Goal: Communication & Community: Answer question/provide support

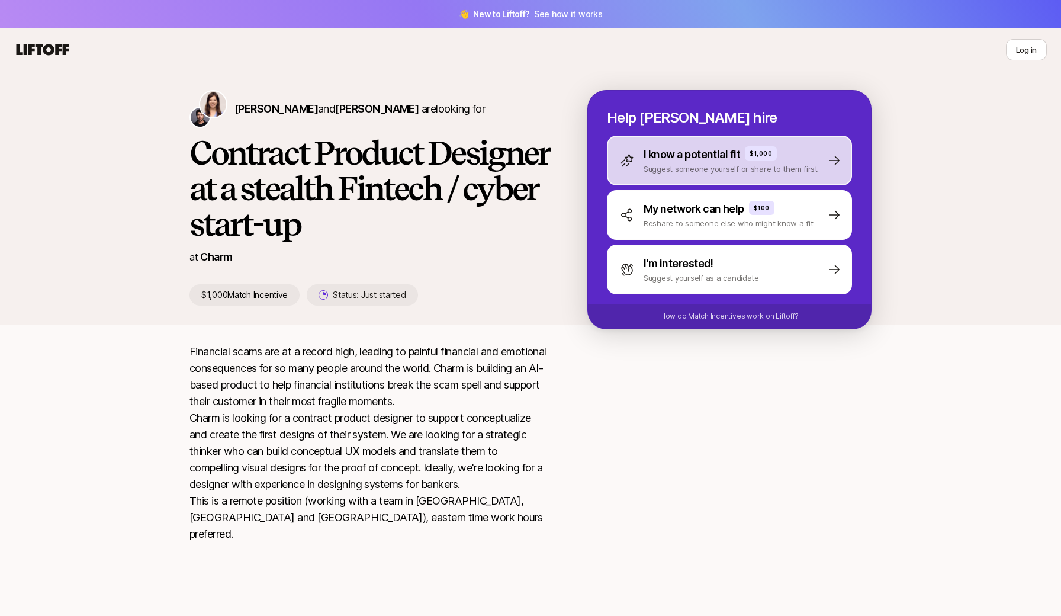
click at [726, 162] on p "I know a potential fit" at bounding box center [692, 154] width 96 height 17
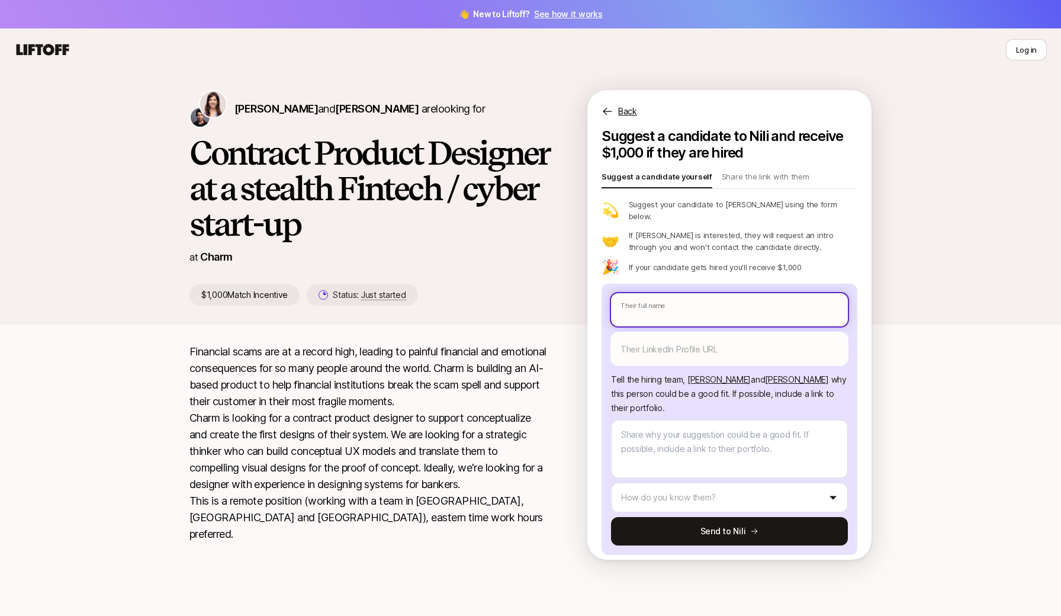
click at [709, 295] on input "text" at bounding box center [729, 309] width 237 height 33
type textarea "x"
type input "M"
type textarea "x"
type input "Md"
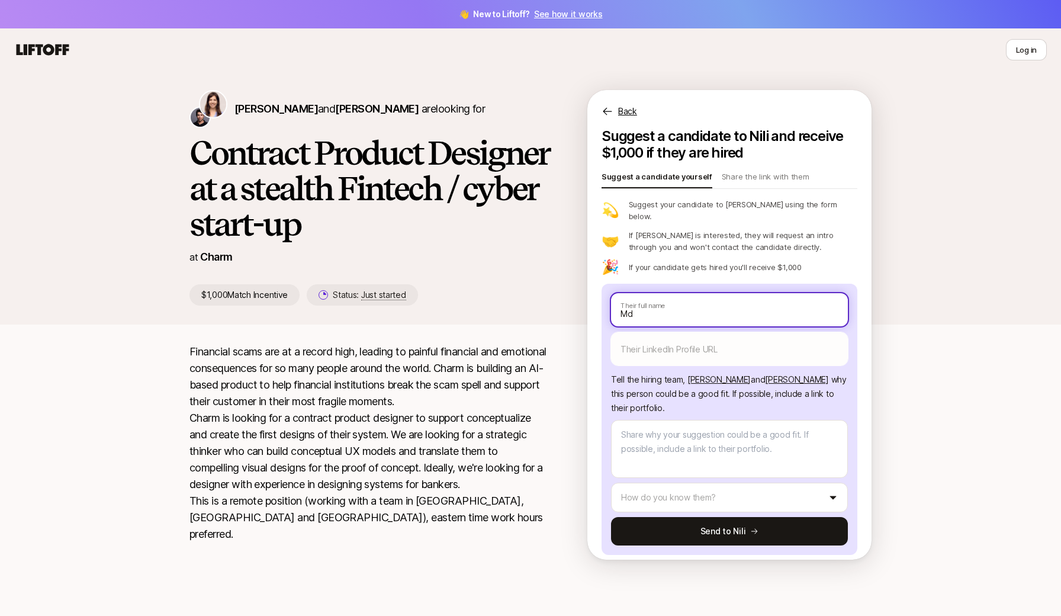
type textarea "x"
type input "M"
type textarea "x"
type input "Ma"
type textarea "x"
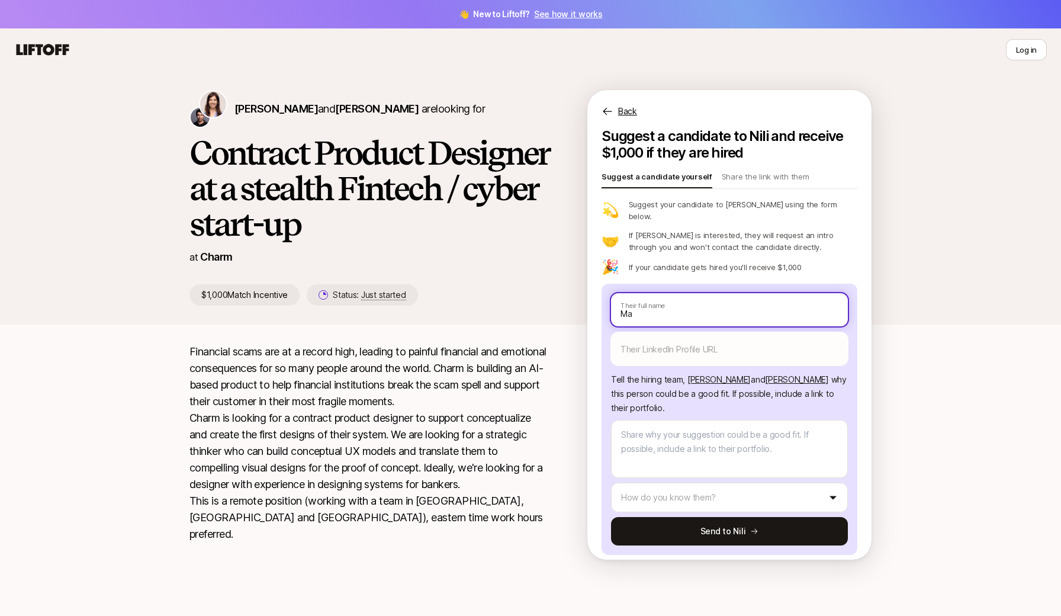
type input "Mad"
type textarea "x"
type input "Madh"
type textarea "x"
type input "Madhu"
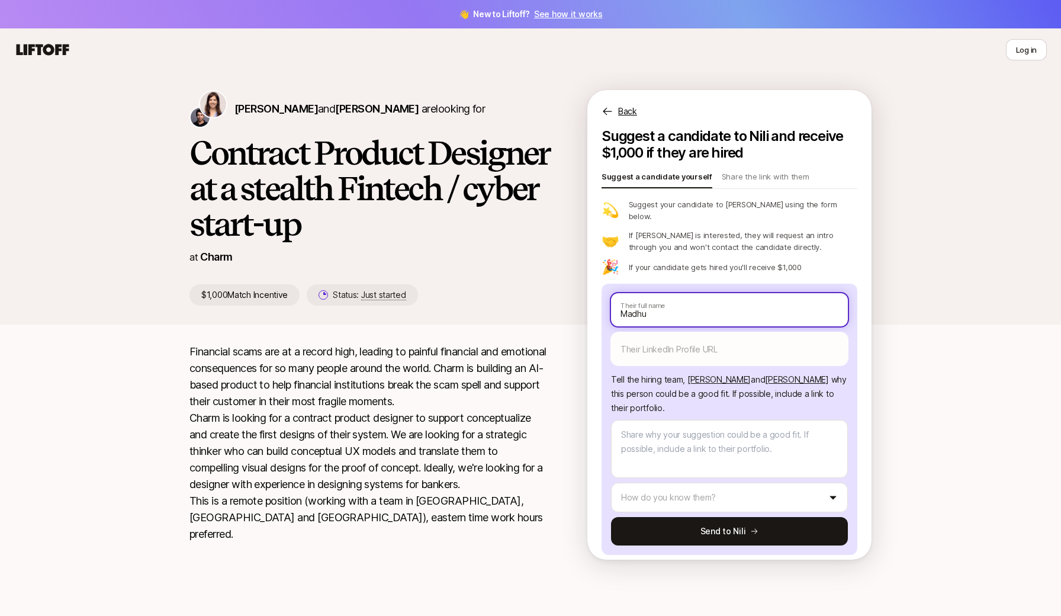
type textarea "x"
type input "[PERSON_NAME]"
type textarea "x"
type input "[PERSON_NAME]"
type textarea "x"
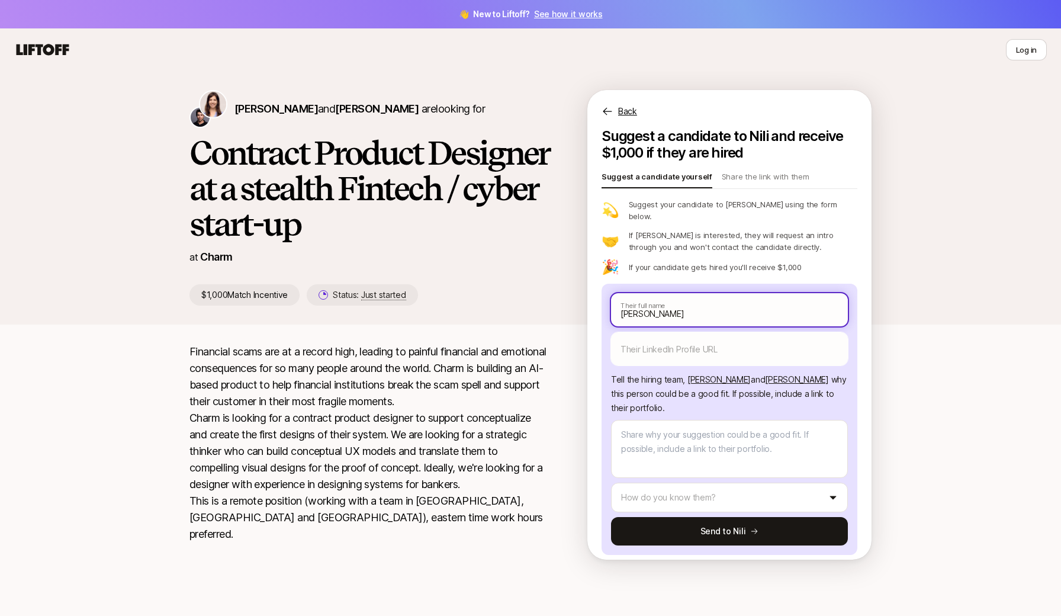
type input "[PERSON_NAME]"
type textarea "x"
type input "[PERSON_NAME]"
type textarea "x"
type input "[PERSON_NAME] Re"
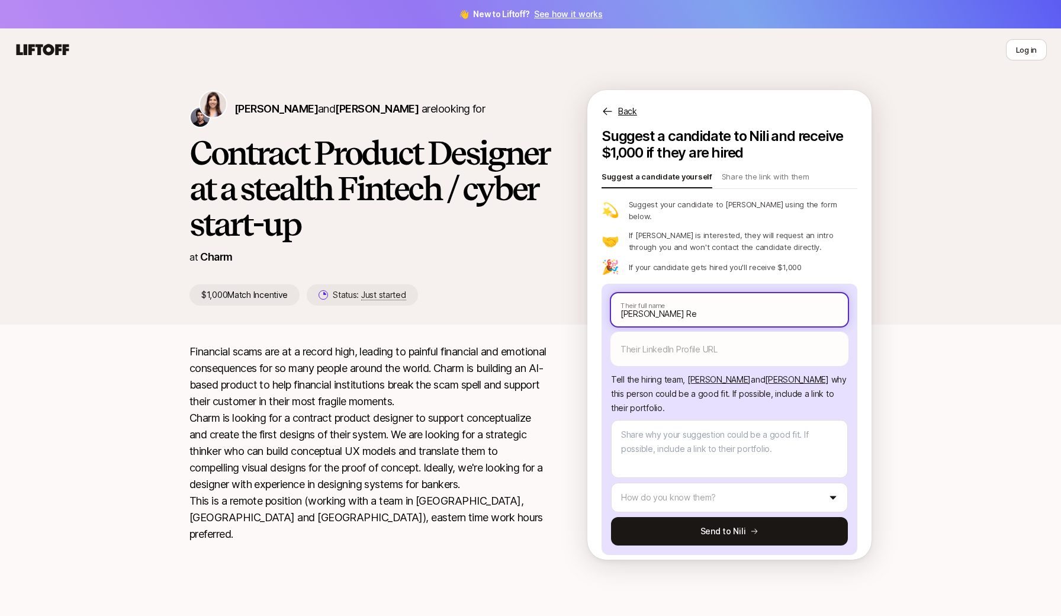
type textarea "x"
type input "[PERSON_NAME] Rej"
type textarea "x"
type input "[PERSON_NAME]"
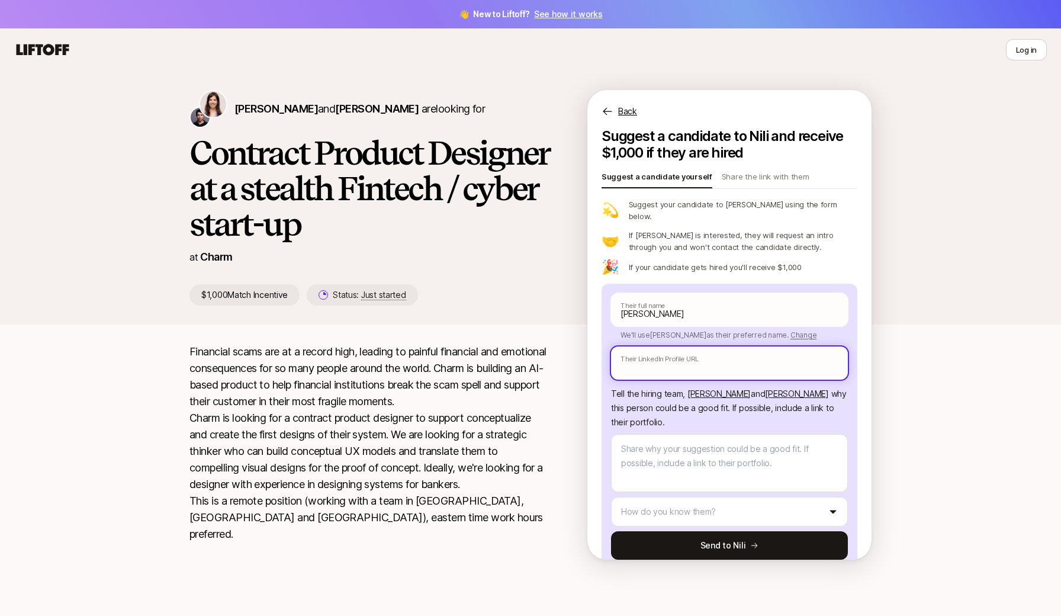
click at [729, 346] on input "text" at bounding box center [729, 362] width 237 height 33
paste input "[URL][DOMAIN_NAME][PERSON_NAME]"
type textarea "x"
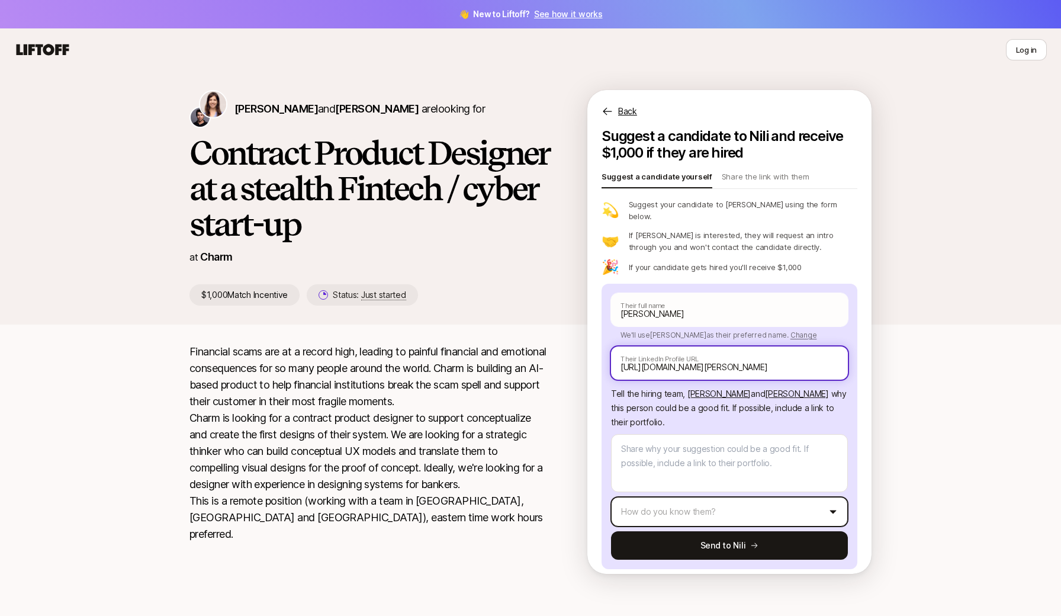
type input "[URL][DOMAIN_NAME][PERSON_NAME]"
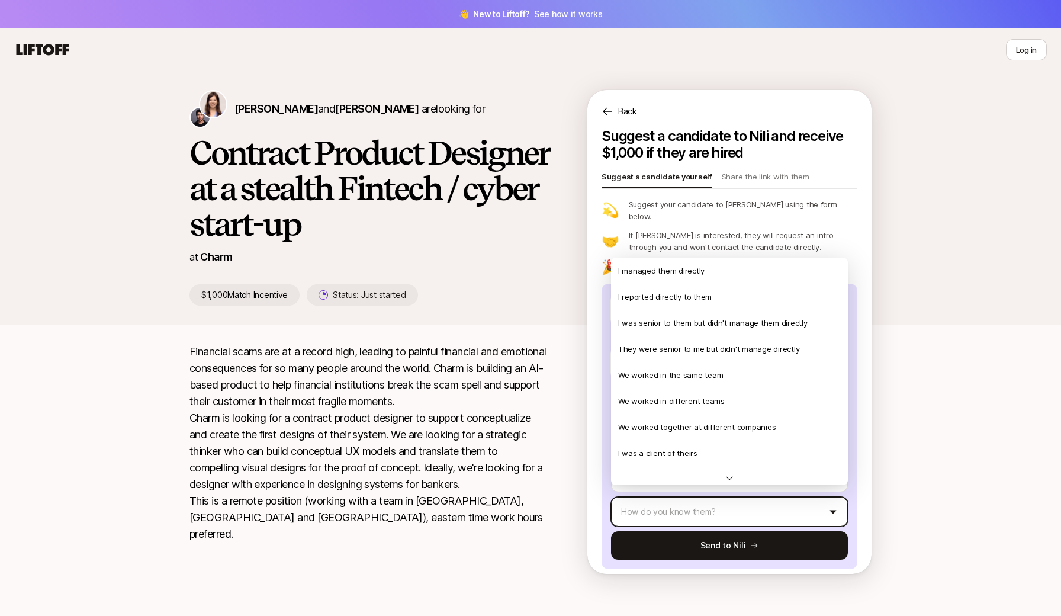
click at [771, 504] on html "👋 New to Liftoff? See how it works Log in Log in [PERSON_NAME] and [PERSON_NAME…" at bounding box center [530, 308] width 1061 height 616
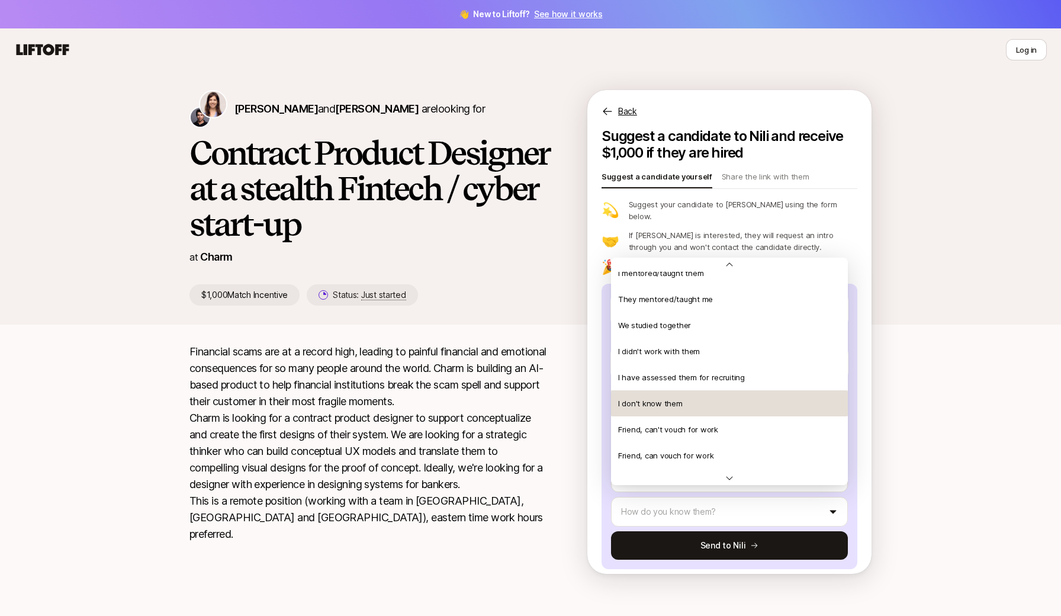
scroll to position [249, 0]
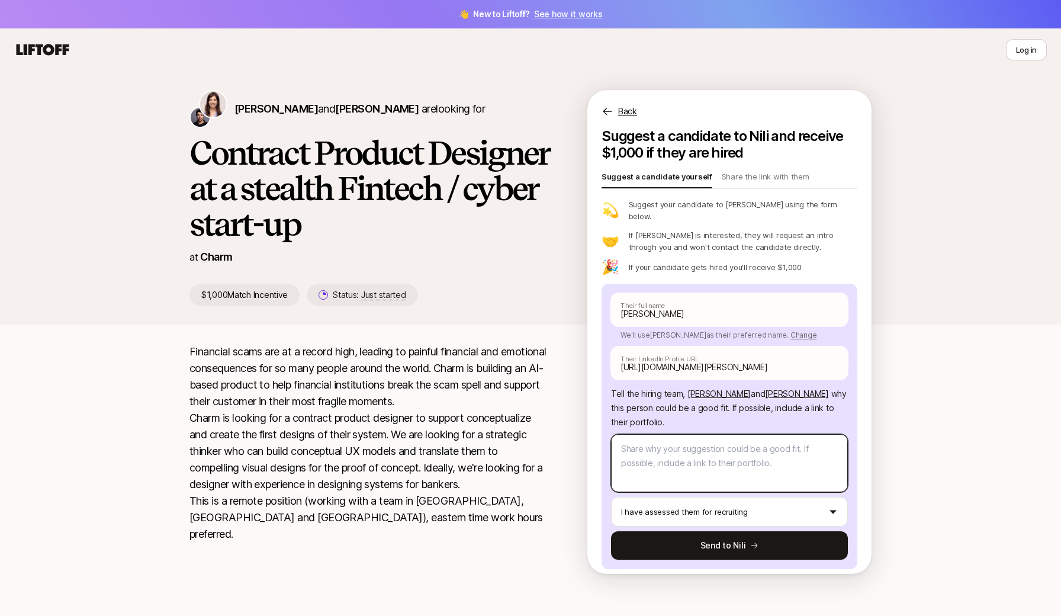
click at [691, 449] on textarea at bounding box center [729, 463] width 237 height 58
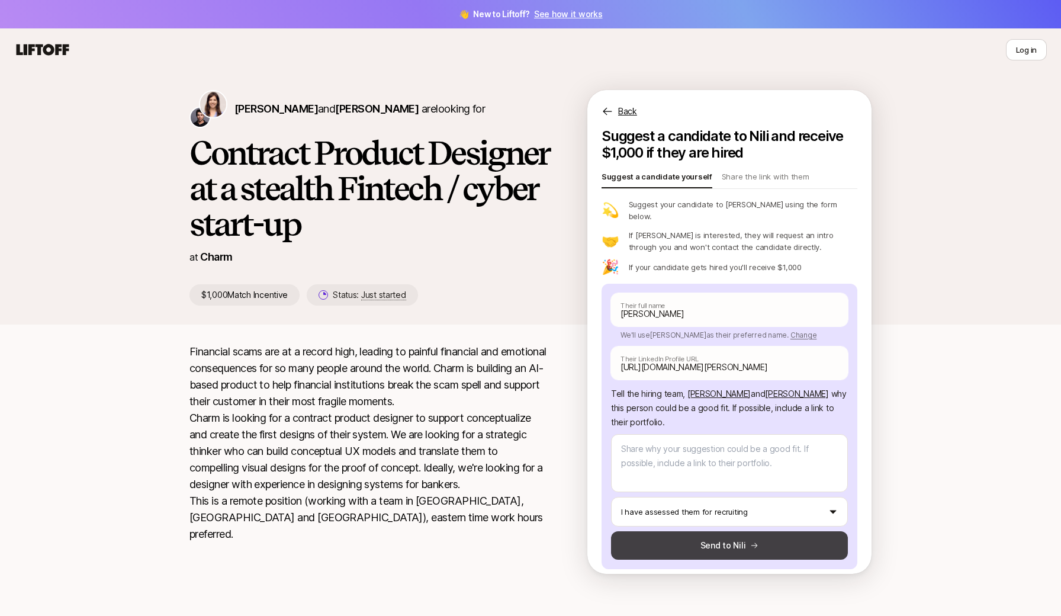
click at [730, 532] on button "Send to Nili" at bounding box center [729, 545] width 237 height 28
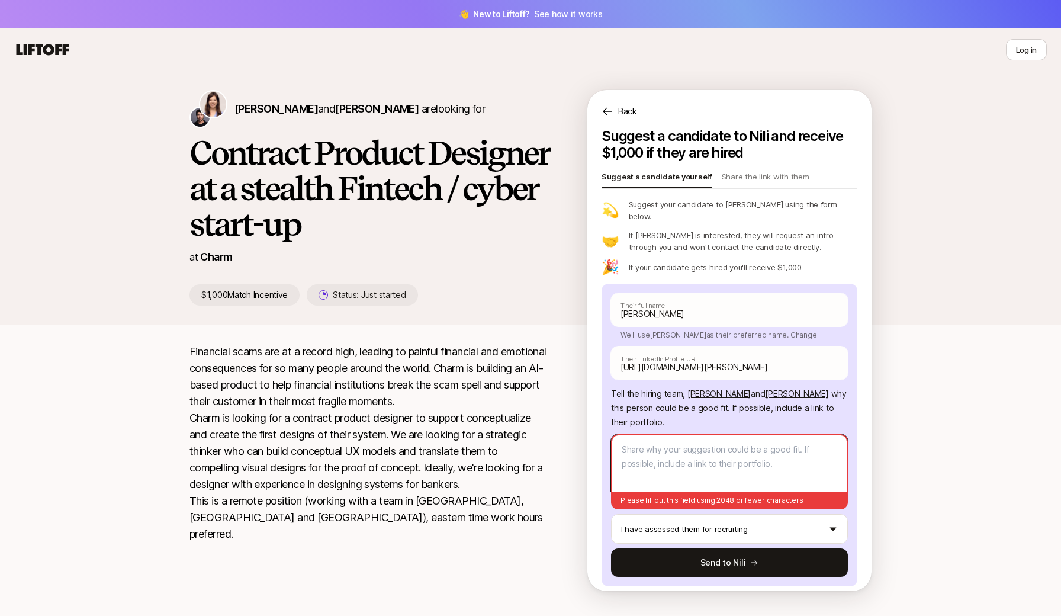
click at [676, 439] on textarea at bounding box center [729, 462] width 237 height 57
paste textarea "Experienced software engineer with prior roles at Google, Tableau, and Airtable…"
type textarea "x"
type textarea "Experienced software engineer with prior roles at Google, Tableau, and Airtable…"
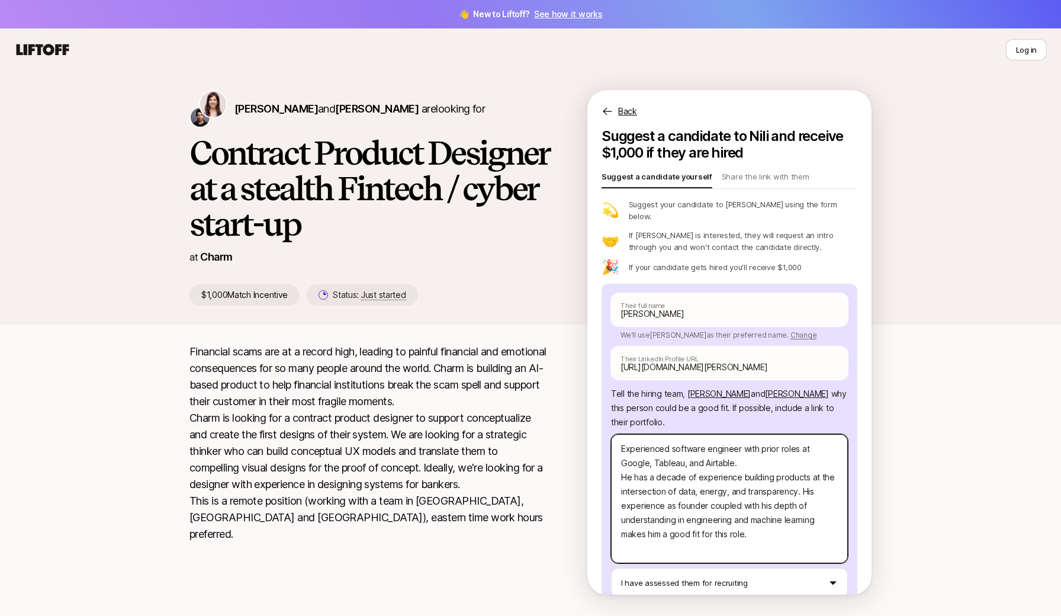
click at [621, 443] on textarea "Experienced software engineer with prior roles at Google, Tableau, and Airtable…" at bounding box center [729, 498] width 237 height 129
type textarea "x"
type textarea "MExperienced software engineer with prior roles at Google, Tableau, and Airtabl…"
type textarea "x"
type textarea "MaExperienced software engineer with prior roles at Google, Tableau, and Airtab…"
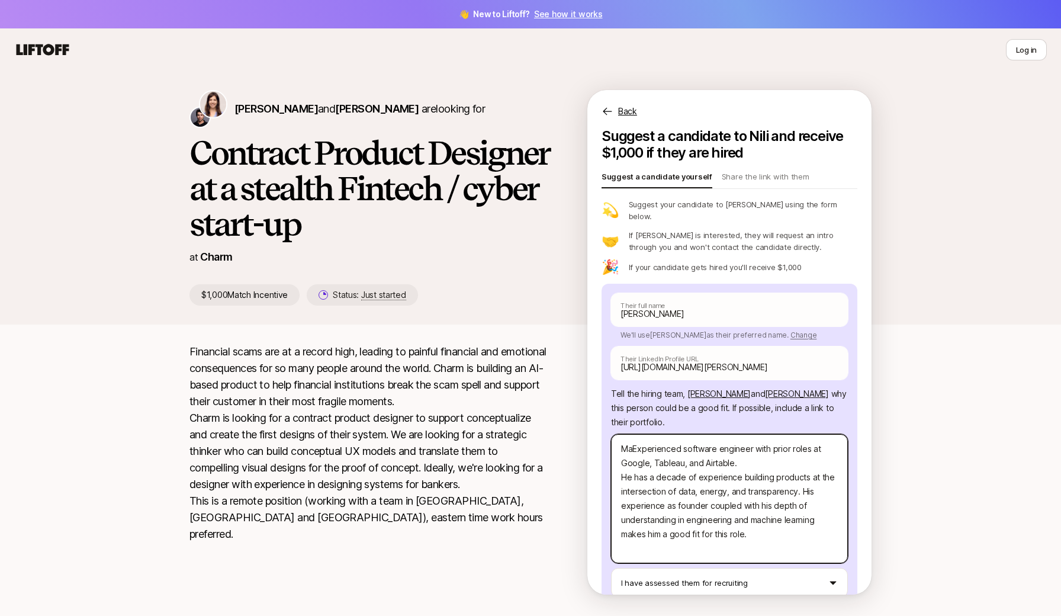
type textarea "x"
type textarea "MadExperienced software engineer with prior roles at Google, Tableau, and Airta…"
type textarea "x"
type textarea "MadhExperienced software engineer with prior roles at Google, Tableau, and Airt…"
type textarea "x"
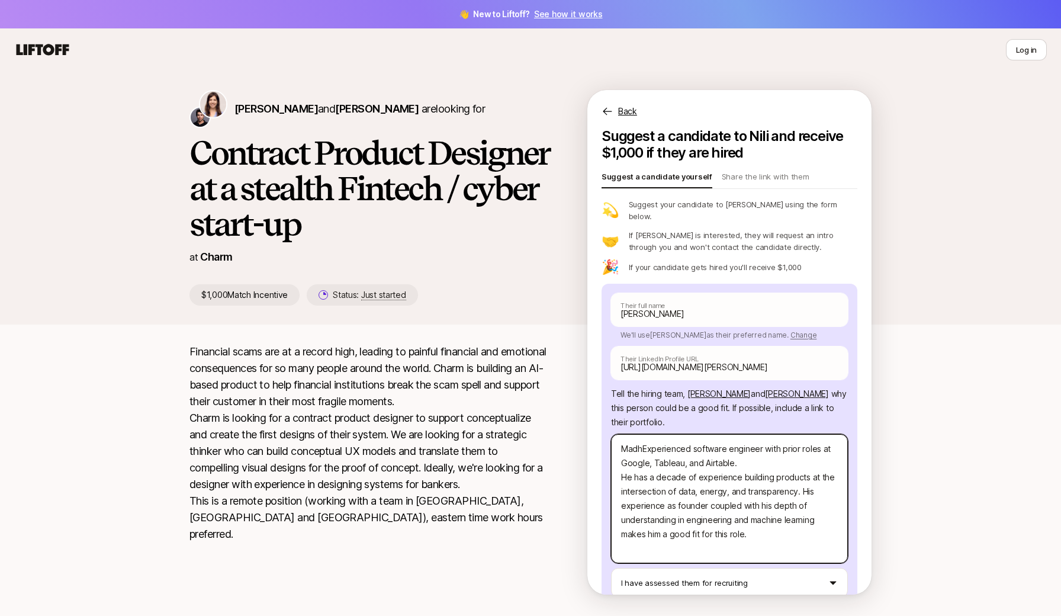
type textarea "MadhuExperienced software engineer with prior roles at Google, Tableau, and Air…"
type textarea "x"
type textarea "MadhurExperienced software engineer with prior roles at Google, Tableau, and Ai…"
type textarea "x"
type textarea "MadhuraExperienced software engineer with prior roles at Google, Tableau, and A…"
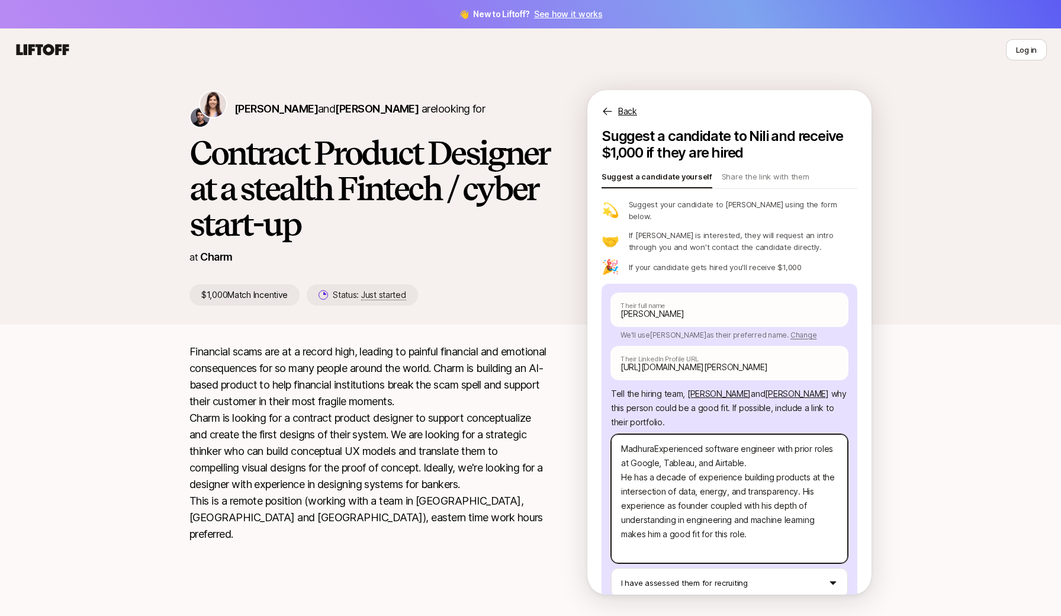
type textarea "x"
type textarea "[PERSON_NAME] Experienced software engineer with prior roles at Google, Tableau…"
type textarea "x"
type textarea "[PERSON_NAME] iExperienced software engineer with prior roles at Google, Tablea…"
type textarea "x"
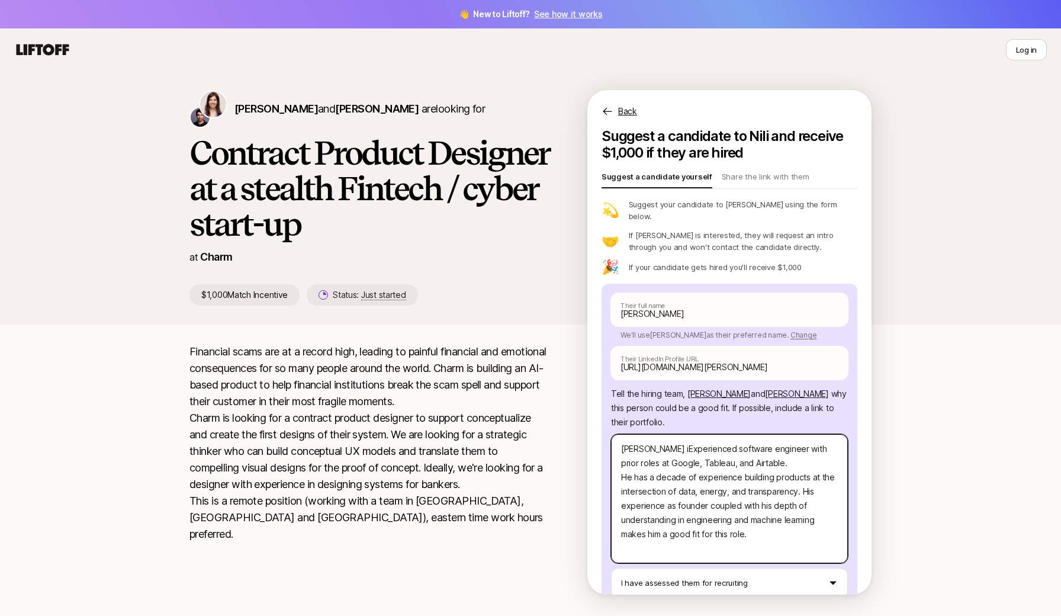
type textarea "[PERSON_NAME] isExperienced software engineer with prior roles at Google, Table…"
type textarea "x"
type textarea "[PERSON_NAME] is Experienced software engineer with prior roles at Google, Tabl…"
type textarea "x"
type textarea "[PERSON_NAME] is aExperienced software engineer with prior roles at Google, Tab…"
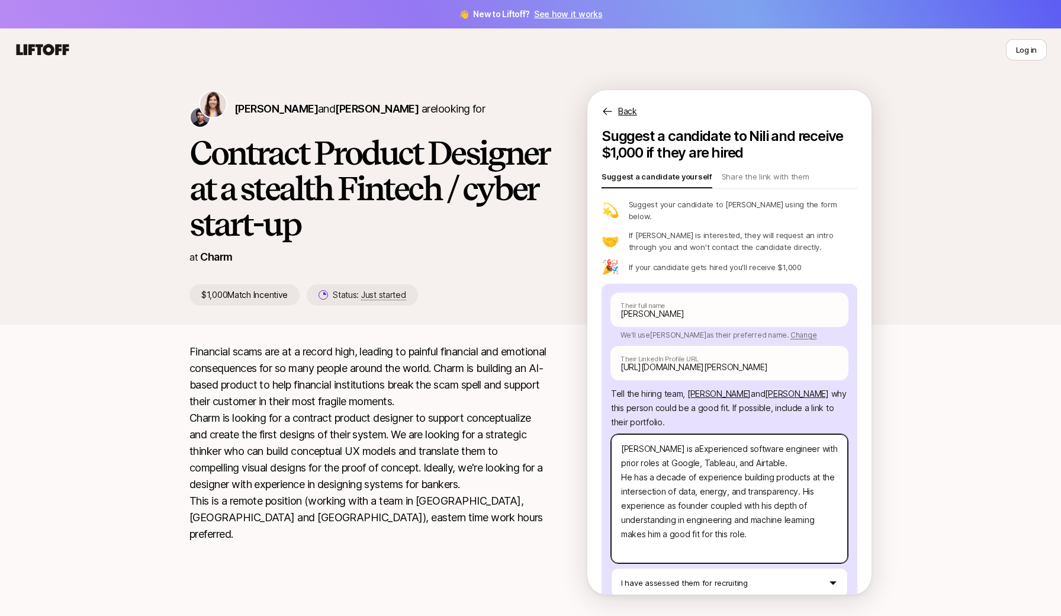
type textarea "x"
type textarea "[PERSON_NAME] is anExperienced software engineer with prior roles at Google, Ta…"
type textarea "x"
type textarea "[PERSON_NAME] is an Experienced software engineer with prior roles at Google, T…"
click at [741, 439] on textarea "[PERSON_NAME] is an Experienced software engineer with prior roles at Google, T…" at bounding box center [729, 498] width 237 height 129
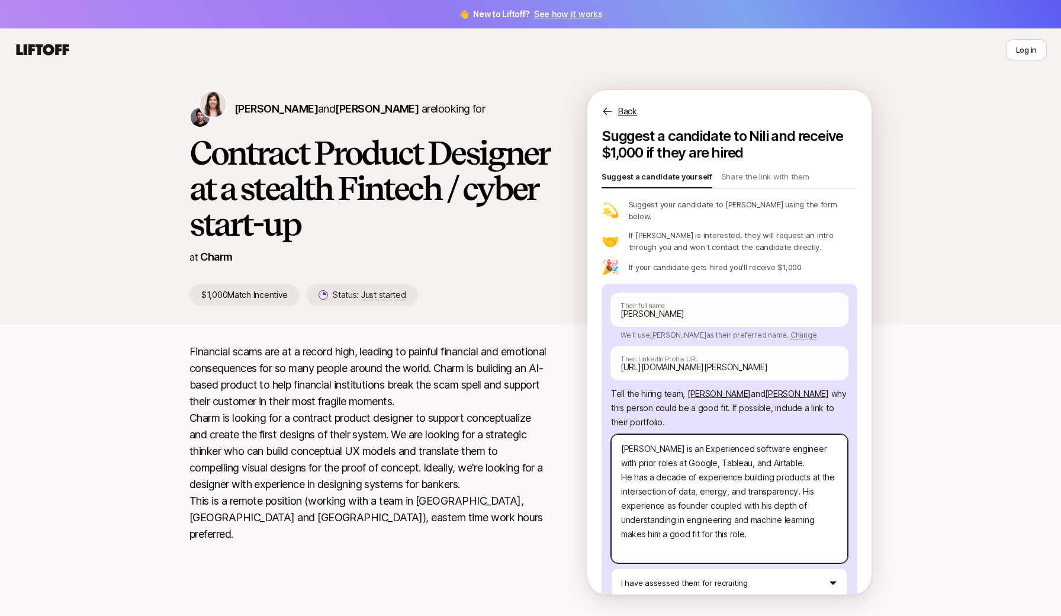
click at [741, 439] on textarea "[PERSON_NAME] is an Experienced software engineer with prior roles at Google, T…" at bounding box center [729, 498] width 237 height 129
type textarea "x"
type textarea "[PERSON_NAME] is an Experienced P engineer with prior roles at Google, Tableau,…"
type textarea "x"
type textarea "[PERSON_NAME] is an Experienced Pr engineer with prior roles at Google, Tableau…"
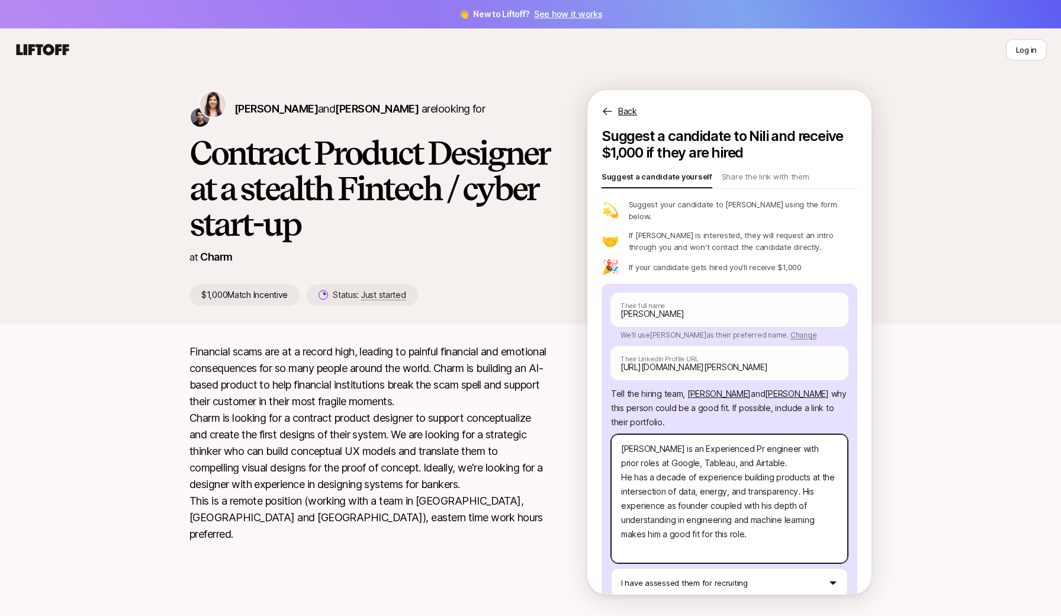
type textarea "x"
type textarea "[PERSON_NAME] is an Experienced Pro engineer with prior roles at Google, Tablea…"
type textarea "x"
type textarea "[PERSON_NAME] is an Experienced Prod engineer with prior roles at Google, Table…"
type textarea "x"
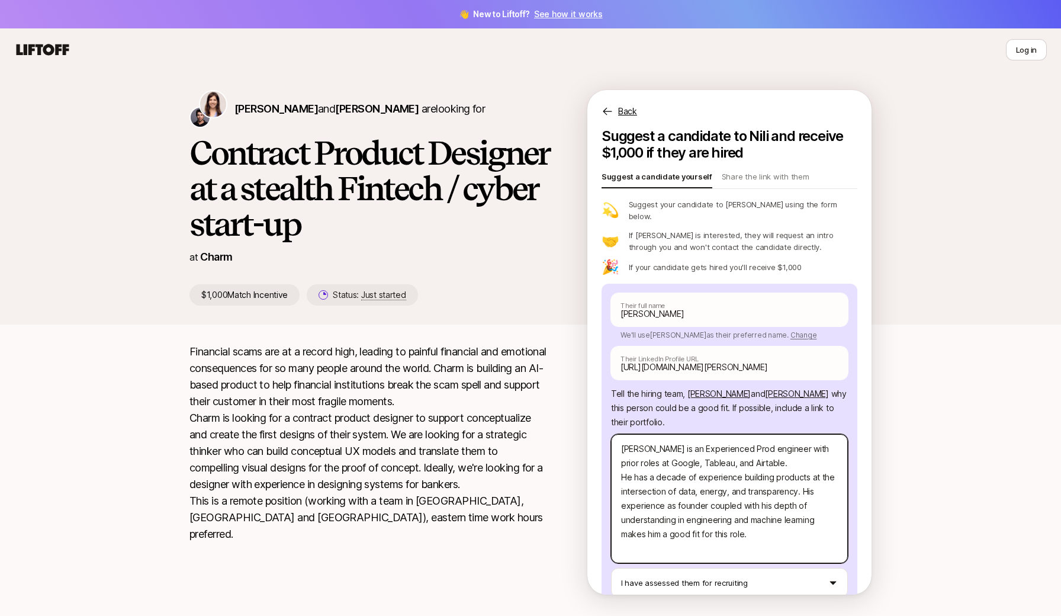
type textarea "[PERSON_NAME] is an Experienced Produ engineer with prior roles at Google, Tabl…"
type textarea "x"
type textarea "[PERSON_NAME] is an Experienced Produc engineer with prior roles at Google, Tab…"
type textarea "x"
type textarea "[PERSON_NAME] is an Experienced Product engineer with prior roles at Google, Ta…"
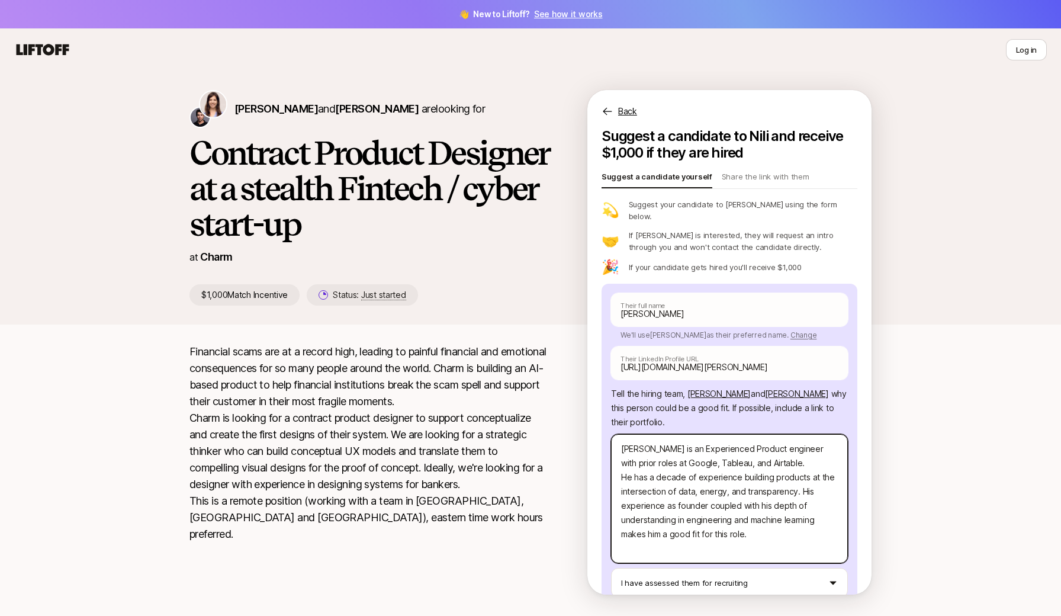
click at [770, 439] on textarea "[PERSON_NAME] is an Experienced Product engineer with prior roles at Google, Ta…" at bounding box center [729, 498] width 237 height 129
type textarea "x"
type textarea "[PERSON_NAME] is an Experienced Product D with prior roles at Google, Tableau, …"
type textarea "x"
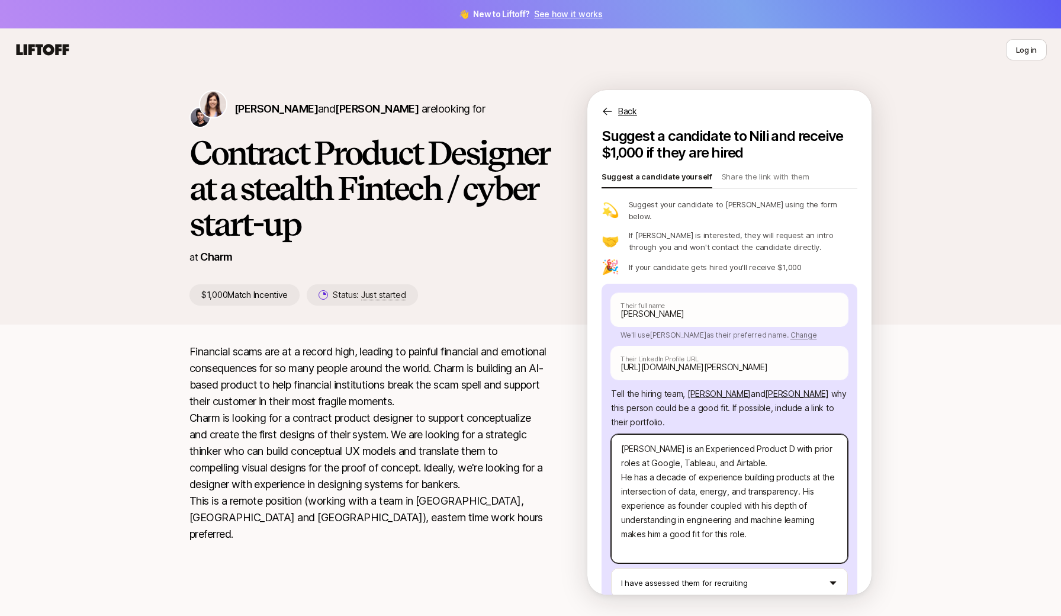
type textarea "[PERSON_NAME] is an Experienced Product De with prior roles at Google, Tableau,…"
type textarea "x"
type textarea "[PERSON_NAME] is an Experienced Product Des with prior roles at Google, Tableau…"
type textarea "x"
type textarea "[PERSON_NAME] is an Experienced Product Desi with prior roles at Google, Tablea…"
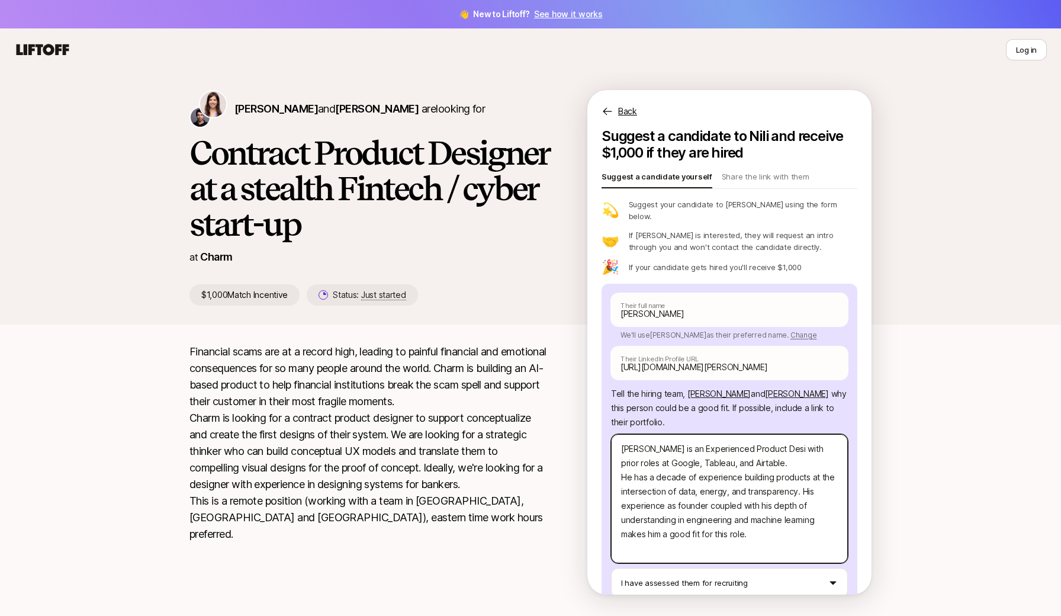
type textarea "x"
type textarea "[PERSON_NAME] is an Experienced Product Desig with prior roles at Google, Table…"
type textarea "x"
type textarea "[PERSON_NAME] is an Experienced Product Design with prior roles at Google, Tabl…"
type textarea "x"
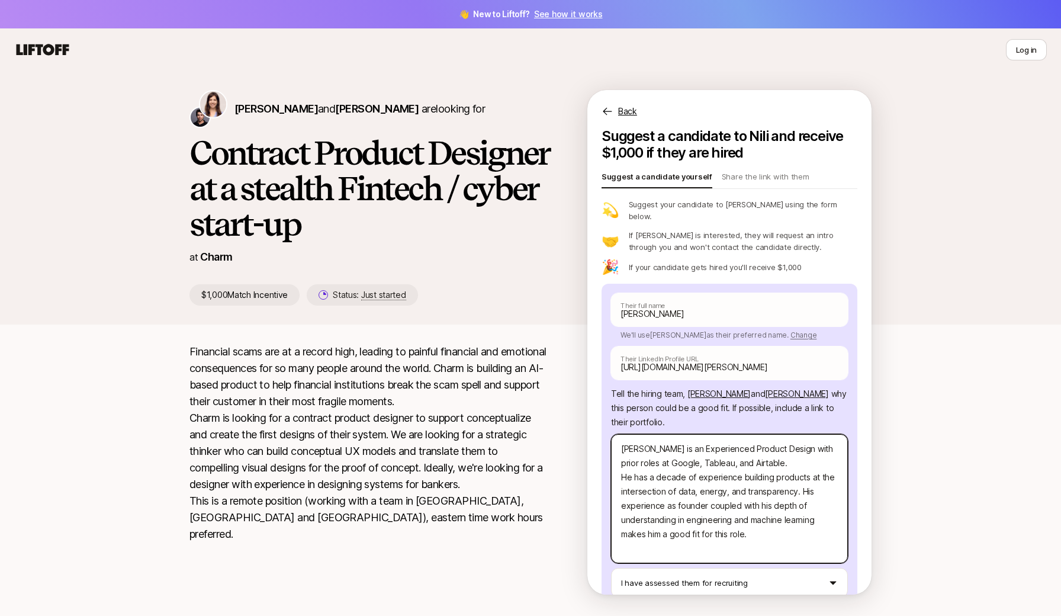
type textarea "[PERSON_NAME] is an Experienced Product Designe with prior roles at Google, Tab…"
type textarea "x"
type textarea "[PERSON_NAME] is an Experienced Product Designer with prior roles at Google, Ta…"
click at [663, 455] on textarea "[PERSON_NAME] is an Experienced Product Designer with prior roles at Google, Ta…" at bounding box center [729, 498] width 237 height 129
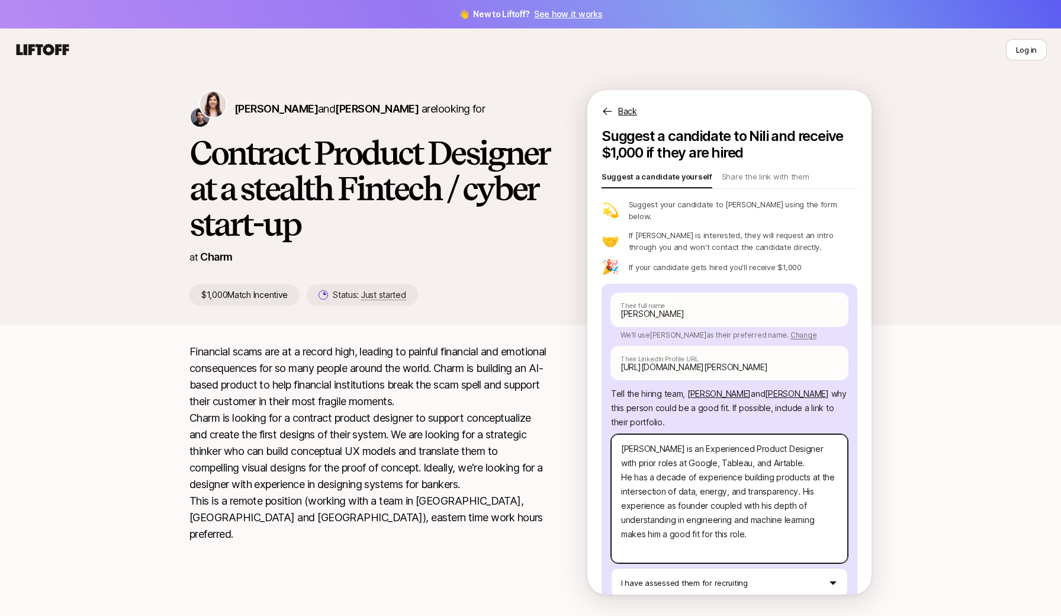
click at [663, 455] on textarea "[PERSON_NAME] is an Experienced Product Designer with prior roles at Google, Ta…" at bounding box center [729, 498] width 237 height 129
drag, startPoint x: 770, startPoint y: 452, endPoint x: 617, endPoint y: 454, distance: 152.8
click at [617, 454] on textarea "[PERSON_NAME] is an Experienced Product Designer with prior roles at Google, Ta…" at bounding box center [729, 498] width 237 height 129
type textarea "x"
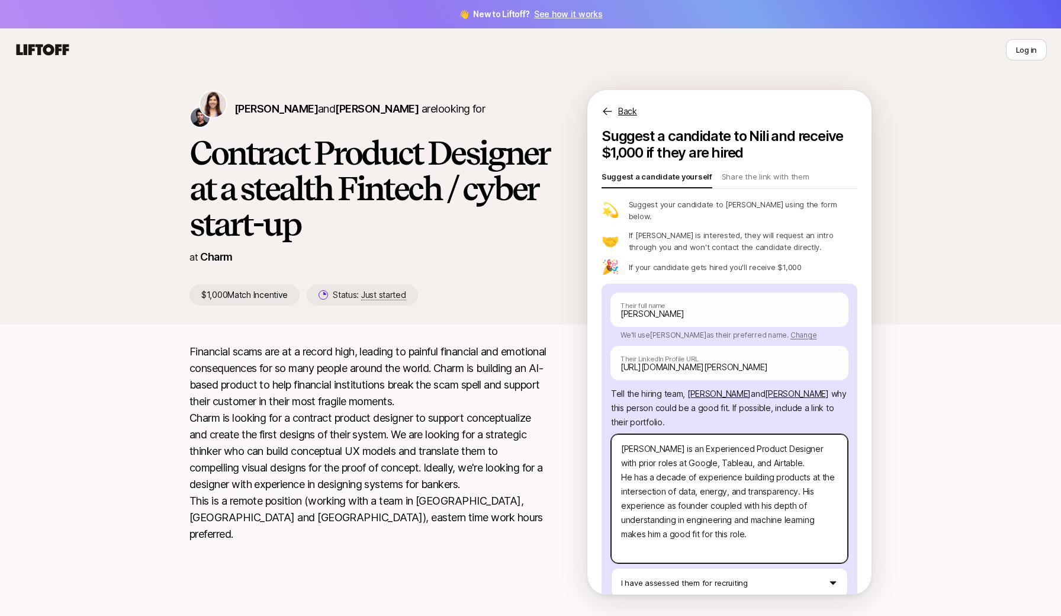
type textarea "[PERSON_NAME] is an Experienced Product Designer with prior F He has a decade o…"
type textarea "x"
type textarea "[PERSON_NAME] is an Experienced Product Designer with prior Fi He has a decade …"
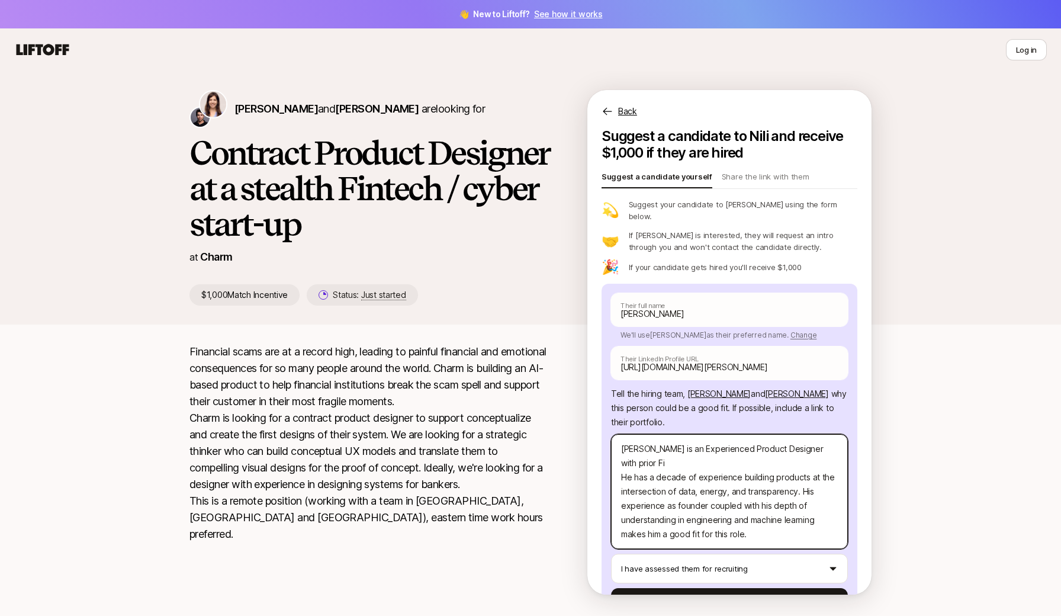
type textarea "x"
type textarea "[PERSON_NAME] is an Experienced Product Designer with prior Fin He has a decade…"
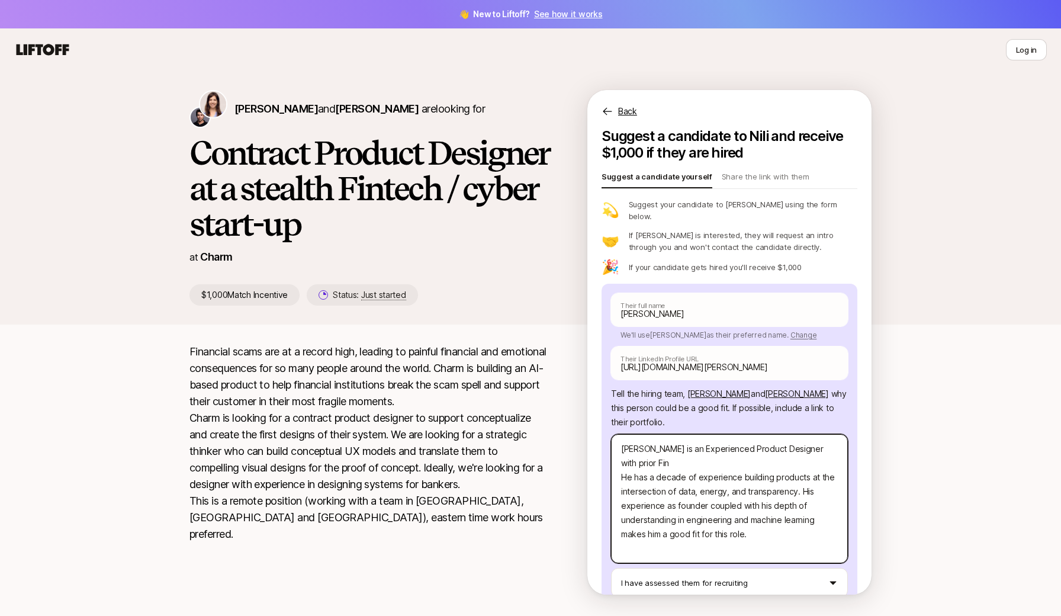
type textarea "x"
type textarea "[PERSON_NAME] is an Experienced Product Designer with prior Fint He has a decad…"
type textarea "x"
type textarea "[PERSON_NAME] is an Experienced Product Designer with prior Finte He has a deca…"
type textarea "x"
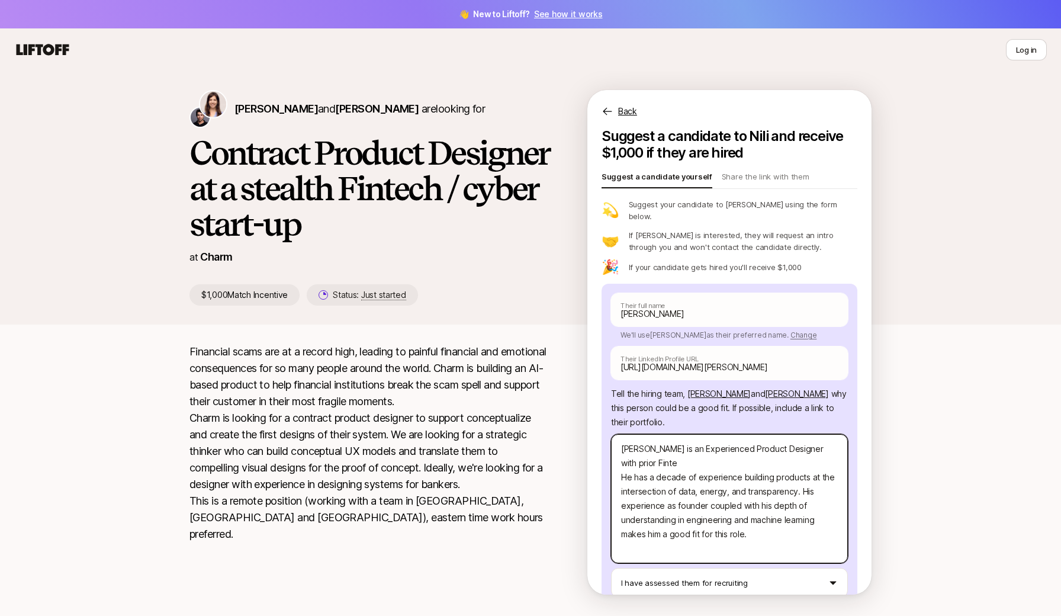
type textarea "[PERSON_NAME] is an Experienced Product Designer with prior Fintec He has a dec…"
type textarea "x"
type textarea "[PERSON_NAME] is an Experienced Product Designer with prior Fintech He has a de…"
click at [620, 469] on textarea "[PERSON_NAME] is an Experienced Product Designer with prior Fintech He has a de…" at bounding box center [729, 498] width 237 height 129
type textarea "x"
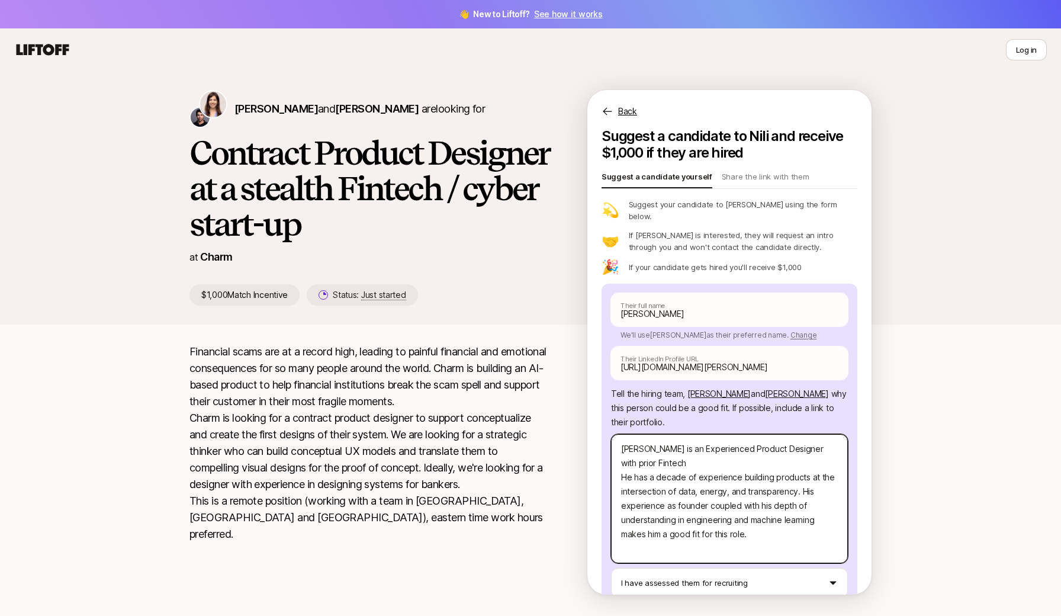
type textarea "[PERSON_NAME] is an Experienced Product Designer with prior Fintech SHe has a d…"
click at [661, 453] on textarea "[PERSON_NAME] is an Experienced Product Designer with prior Fintech SHe has a d…" at bounding box center [729, 498] width 237 height 129
type textarea "x"
type textarea "[PERSON_NAME] is an Experienced Product Designer with prior Fintech. SHe has a …"
click at [633, 468] on textarea "[PERSON_NAME] is an Experienced Product Designer with prior Fintech. SHe has a …" at bounding box center [729, 498] width 237 height 129
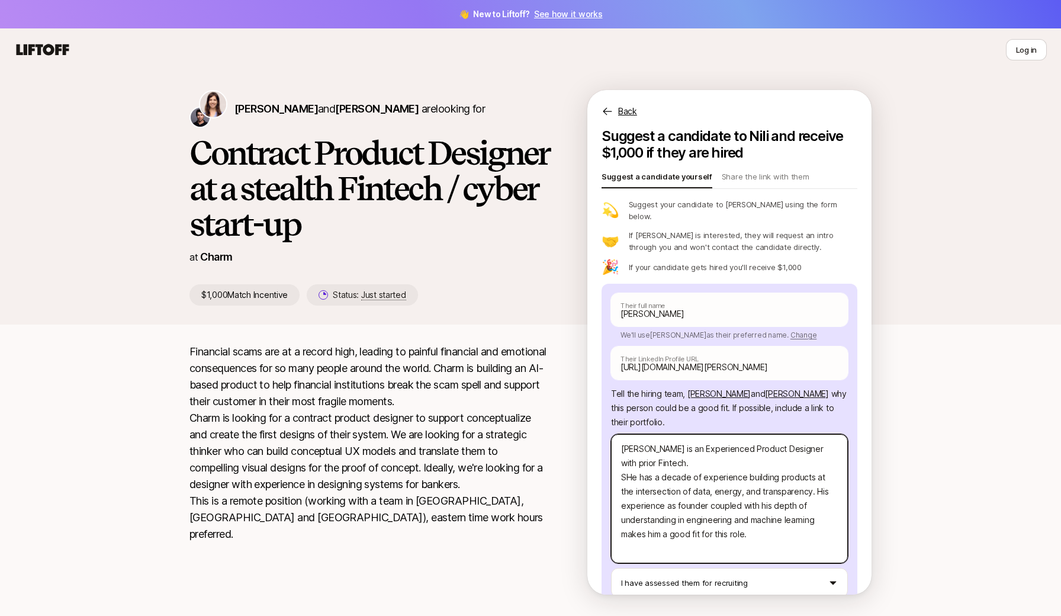
type textarea "x"
type textarea "[PERSON_NAME] is an Experienced Product Designer with prior Fintech. Se has a d…"
type textarea "x"
type textarea "[PERSON_NAME] is an Experienced Product Designer with prior Fintech. She has a …"
click at [693, 467] on textarea "[PERSON_NAME] is an Experienced Product Designer with prior Fintech. She has a …" at bounding box center [729, 498] width 237 height 129
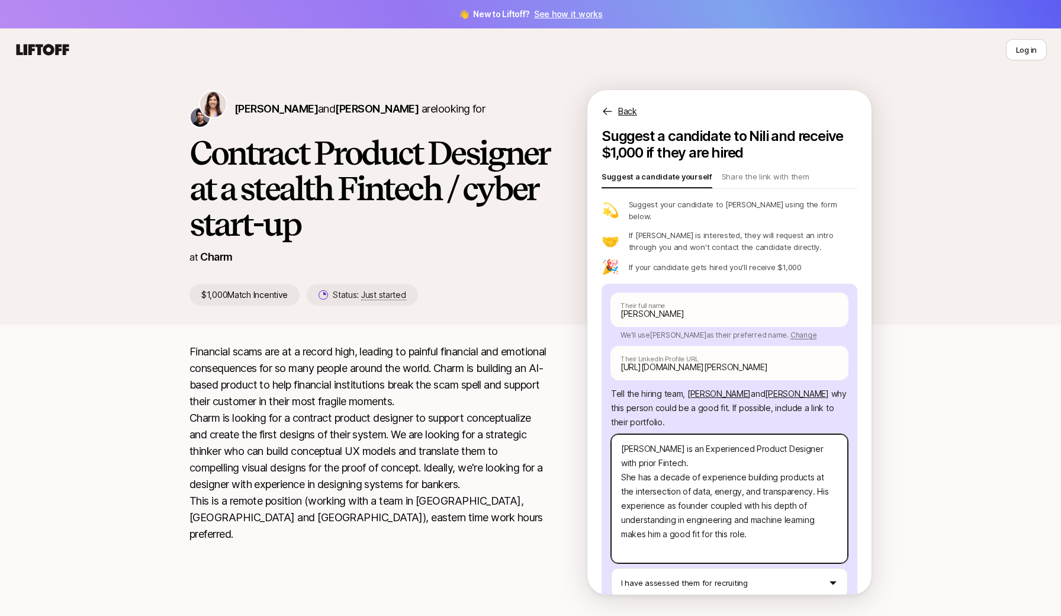
click at [693, 467] on textarea "[PERSON_NAME] is an Experienced Product Designer with prior Fintech. She has a …" at bounding box center [729, 498] width 237 height 129
type textarea "x"
type textarea "[PERSON_NAME] is an Experienced Product Designer with prior Fintech. She has a …"
type textarea "x"
type textarea "[PERSON_NAME] is an Experienced Product Designer with prior Fintech. She has a …"
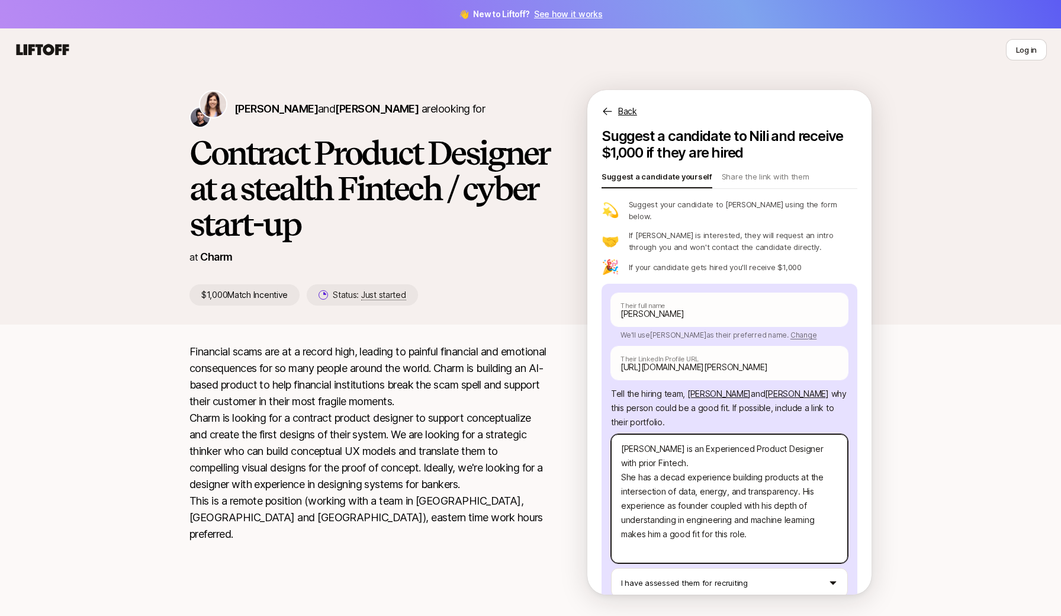
type textarea "x"
type textarea "[PERSON_NAME] is an Experienced Product Designer with prior Fintech. She has a …"
type textarea "x"
type textarea "[PERSON_NAME] is an Experienced Product Designer with prior Fintech. She has a …"
type textarea "x"
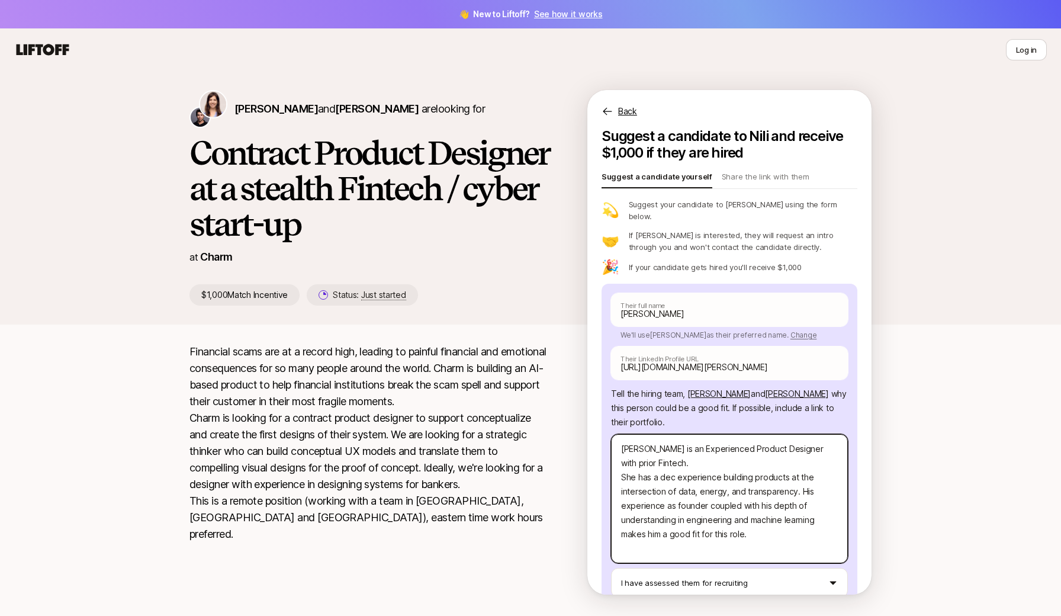
type textarea "[PERSON_NAME] is an Experienced Product Designer with prior Fintech. She has a …"
type textarea "x"
type textarea "[PERSON_NAME] is an Experienced Product Designer with prior Fintech. She has a …"
type textarea "x"
type textarea "[PERSON_NAME] is an Experienced Product Designer with prior Fintech. She has a …"
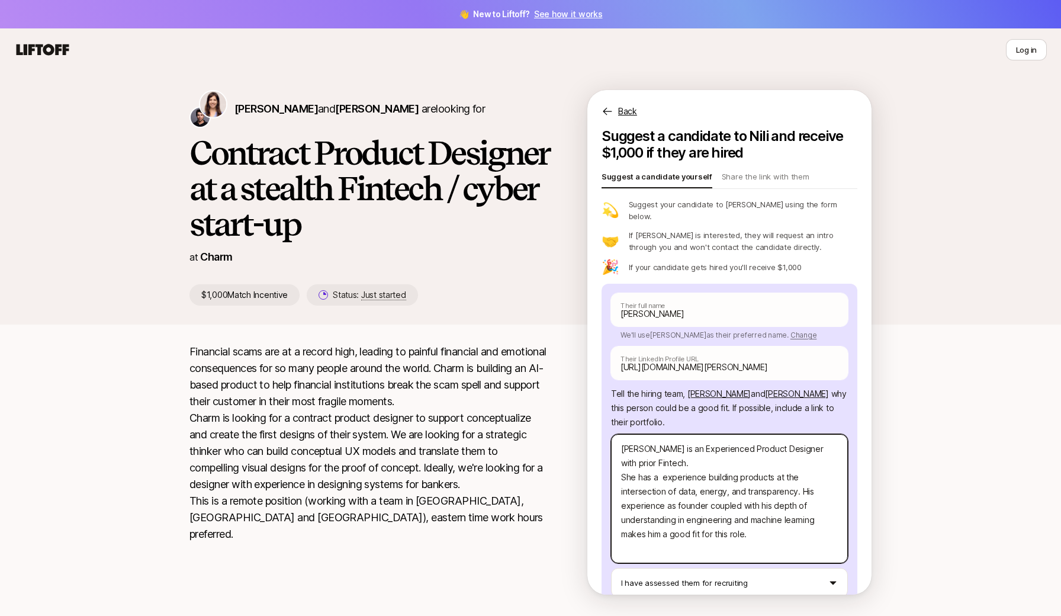
type textarea "x"
type textarea "[PERSON_NAME] is an Experienced Product Designer with prior Fintech. She has a …"
type textarea "x"
type textarea "[PERSON_NAME] is an Experienced Product Designer with prior Fintech. She has ex…"
type textarea "x"
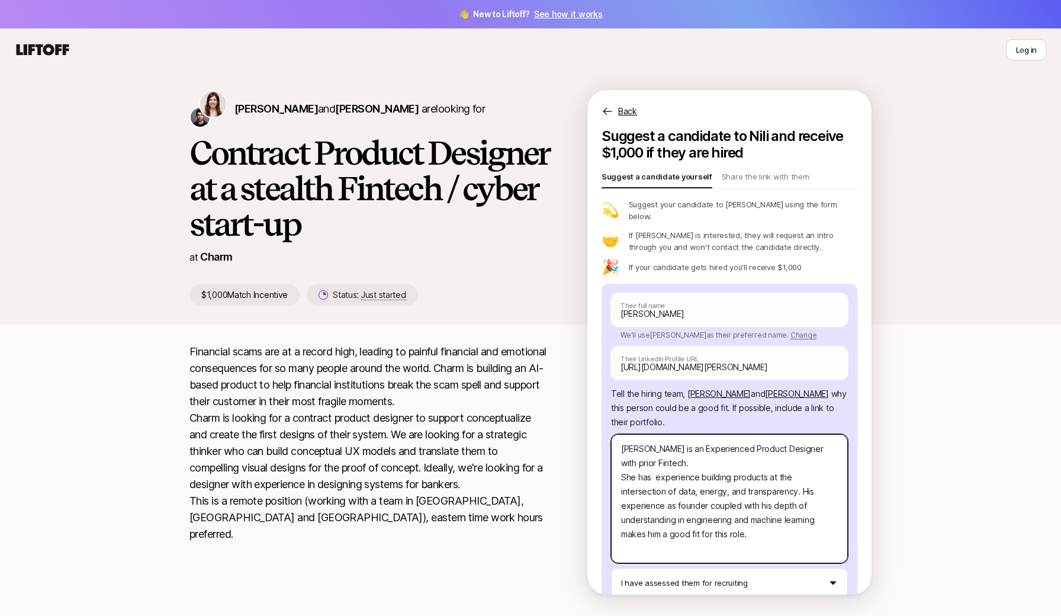
type textarea "[PERSON_NAME] is an Experienced Product Designer with prior Fintech. She has ex…"
click at [652, 482] on textarea "[PERSON_NAME] is an Experienced Product Designer with prior Fintech. She has ex…" at bounding box center [729, 498] width 237 height 129
type textarea "x"
type textarea "[PERSON_NAME] is an Experienced Product Designer with prior Fintech. She has ex…"
type textarea "x"
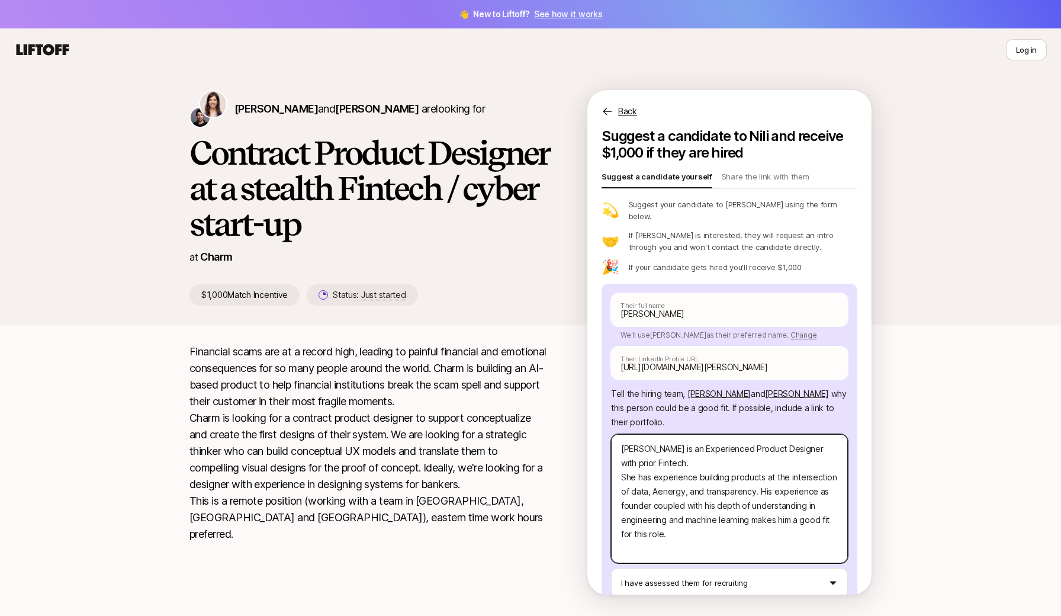
type textarea "[PERSON_NAME] is an Experienced Product Designer with prior Fintech. She has ex…"
type textarea "x"
type textarea "[PERSON_NAME] is an Experienced Product Designer with prior Fintech. She has ex…"
type textarea "x"
type textarea "[PERSON_NAME] is an Experienced Product Designer with prior Fintech. She has ex…"
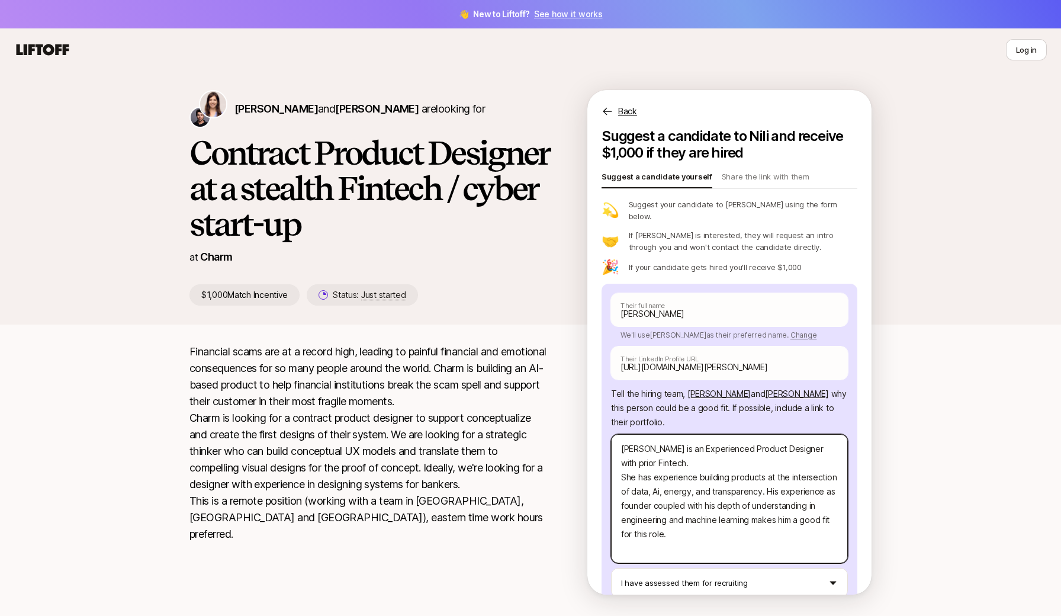
click at [679, 484] on textarea "[PERSON_NAME] is an Experienced Product Designer with prior Fintech. She has ex…" at bounding box center [729, 498] width 237 height 129
type textarea "x"
type textarea "[PERSON_NAME] is an Experienced Product Designer with prior Fintech. She has ex…"
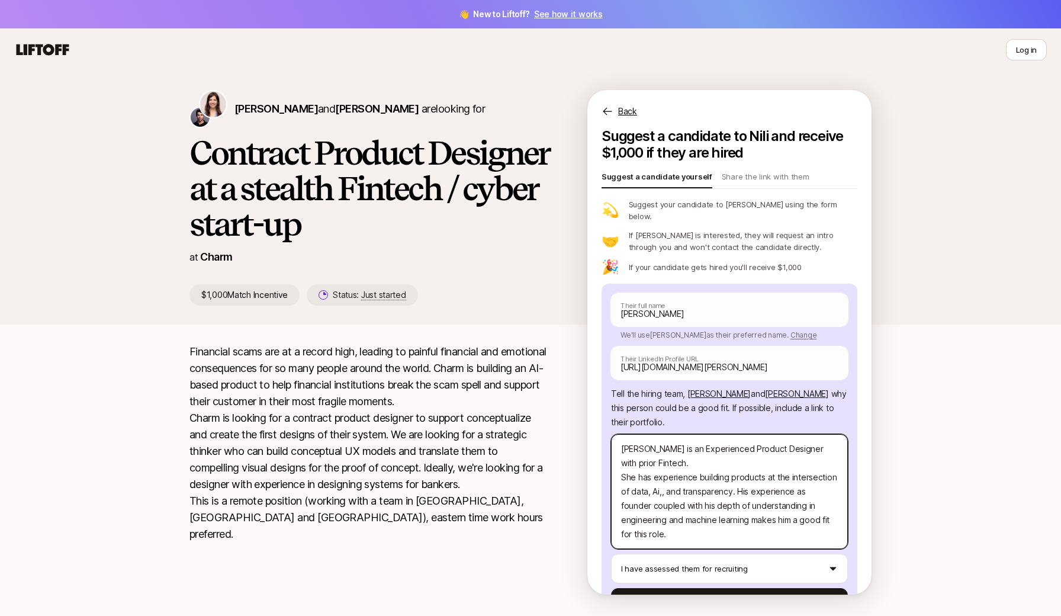
type textarea "x"
type textarea "[PERSON_NAME] is an Experienced Product Designer with prior Fintech. She has ex…"
click at [701, 479] on textarea "[PERSON_NAME] is an Experienced Product Designer with prior Fintech. She has ex…" at bounding box center [729, 491] width 237 height 115
type textarea "x"
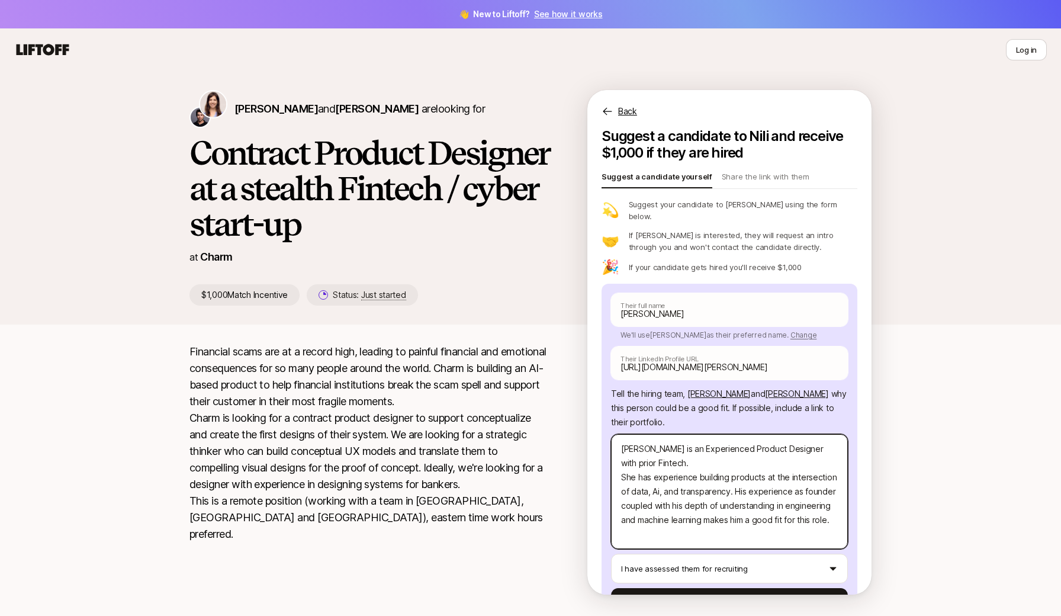
type textarea "[PERSON_NAME] is an Experienced Product Designer with prior Fintech. She has ex…"
type textarea "x"
type textarea "[PERSON_NAME] is an Experienced Product Designer with prior Fintech. She has ex…"
type textarea "x"
type textarea "[PERSON_NAME] is an Experienced Product Designer with prior Fintech. She has ex…"
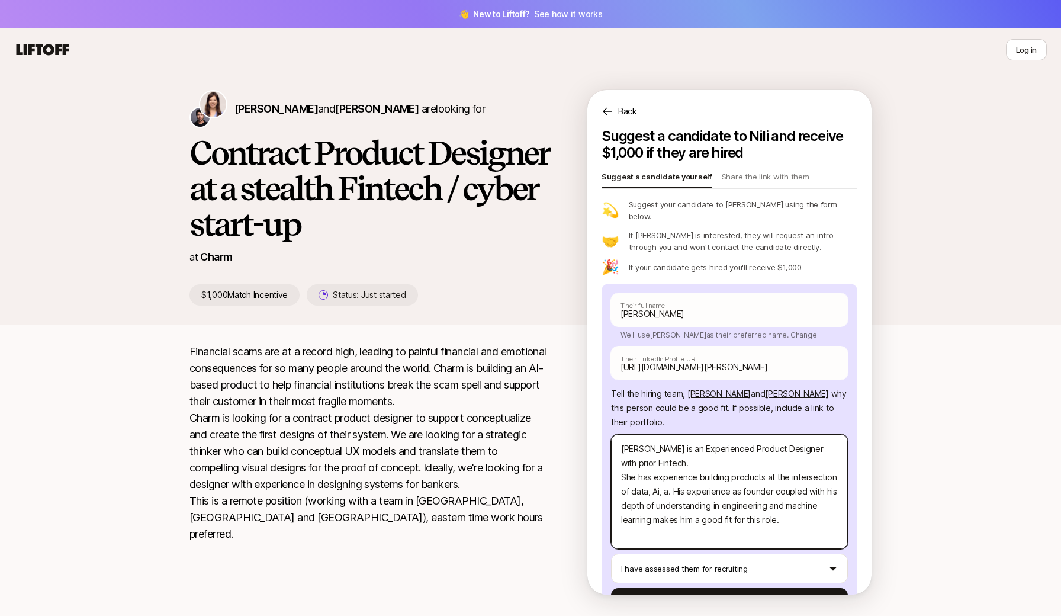
type textarea "x"
type textarea "[PERSON_NAME] is an Experienced Product Designer with prior Fintech. She has ex…"
type textarea "x"
type textarea "[PERSON_NAME] is an Experienced Product Designer with prior Fintech. She has ex…"
type textarea "x"
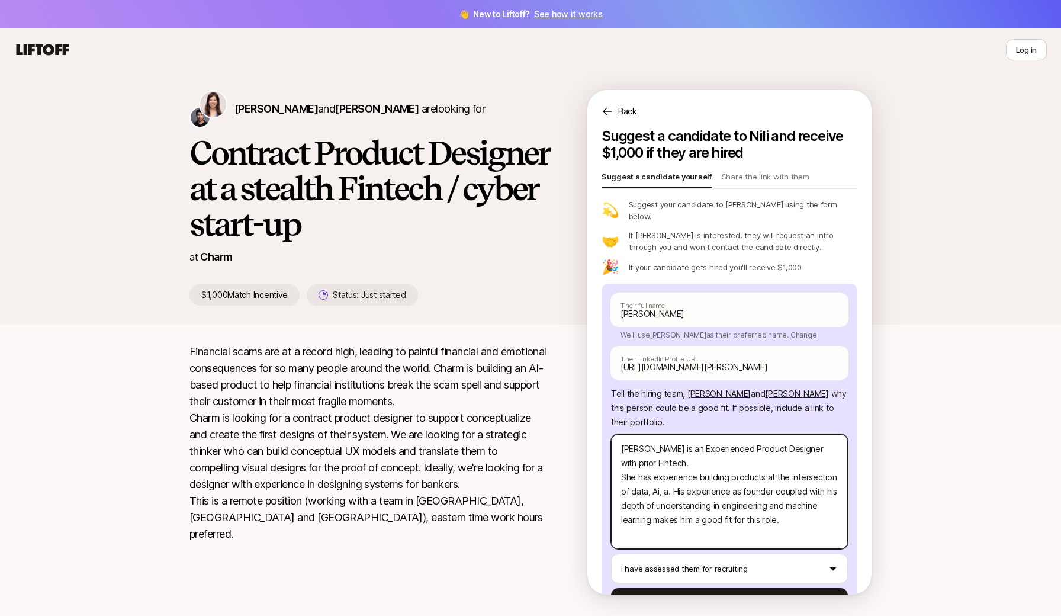
type textarea "[PERSON_NAME] is an Experienced Product Designer with prior Fintech. She has ex…"
type textarea "x"
type textarea "[PERSON_NAME] is an Experienced Product Designer with prior Fintech. She has ex…"
type textarea "x"
type textarea "[PERSON_NAME] is an Experienced Product Designer with prior Fintech. She has ex…"
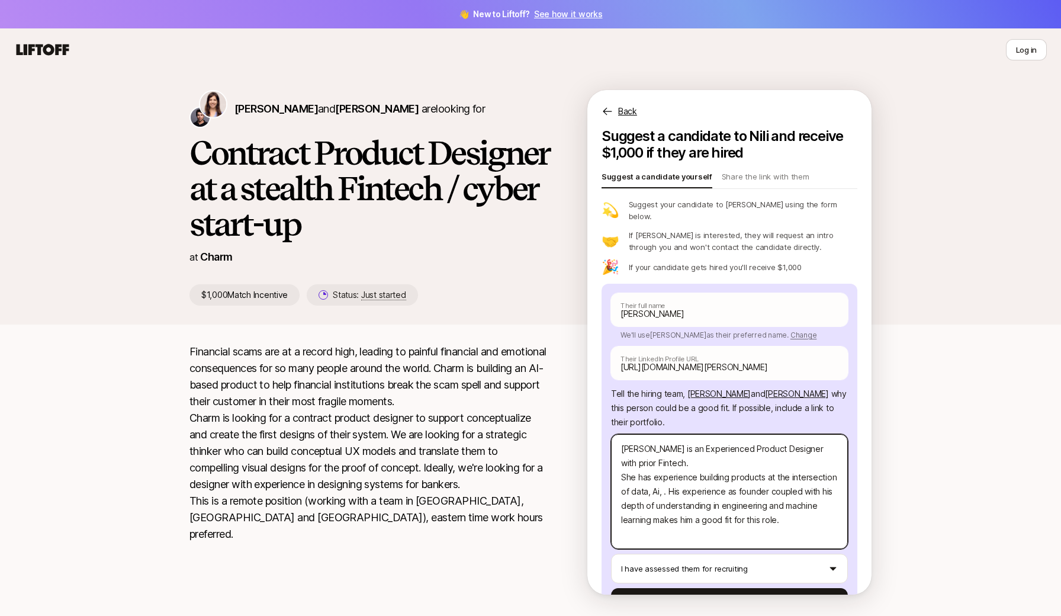
type textarea "x"
type textarea "[PERSON_NAME] is an Experienced Product Designer with prior Fintech. She has ex…"
type textarea "x"
type textarea "[PERSON_NAME] is an Experienced Product Designer with prior Fintech. She has ex…"
type textarea "x"
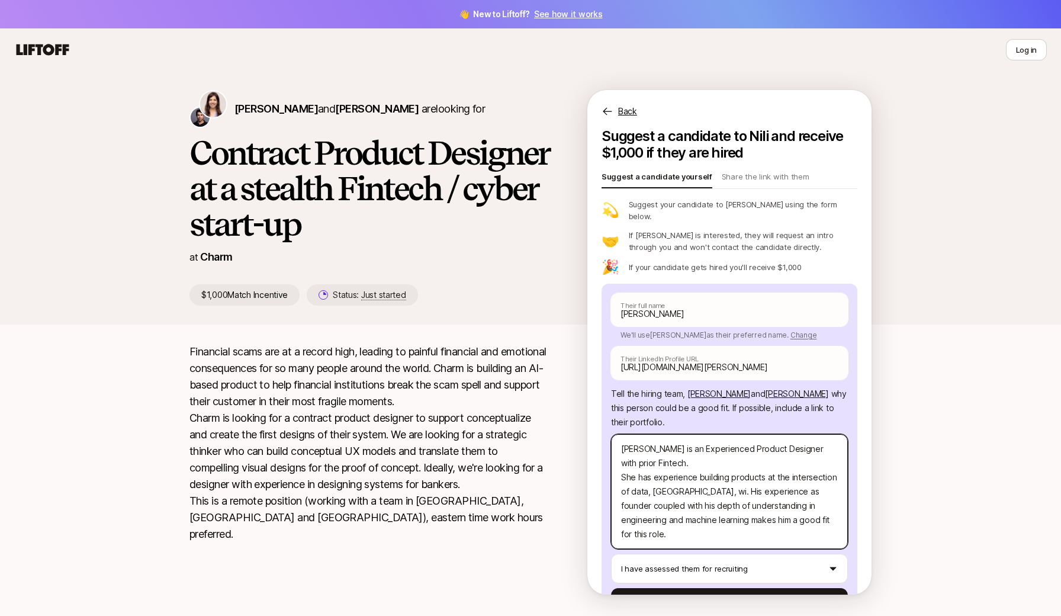
type textarea "[PERSON_NAME] is an Experienced Product Designer with prior Fintech. She has ex…"
type textarea "x"
type textarea "[PERSON_NAME] is an Experienced Product Designer with prior Fintech. She has ex…"
type textarea "x"
type textarea "[PERSON_NAME] is an Experienced Product Designer with prior Fintech. She has ex…"
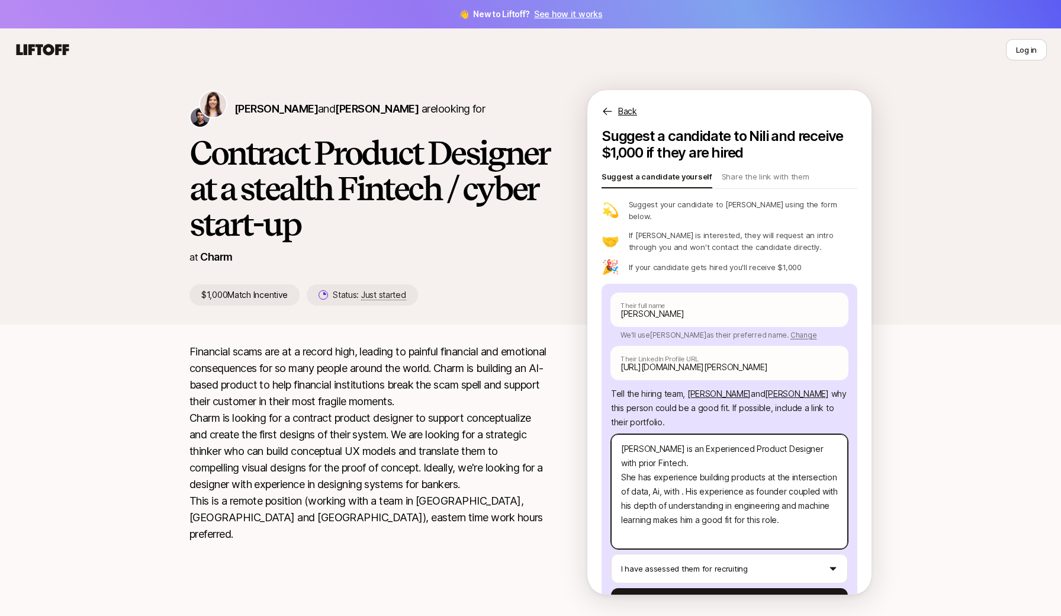
type textarea "x"
type textarea "[PERSON_NAME] is an Experienced Product Designer with prior Fintech. She has ex…"
type textarea "x"
type textarea "[PERSON_NAME] is an Experienced Product Designer with prior Fintech. She has ex…"
type textarea "x"
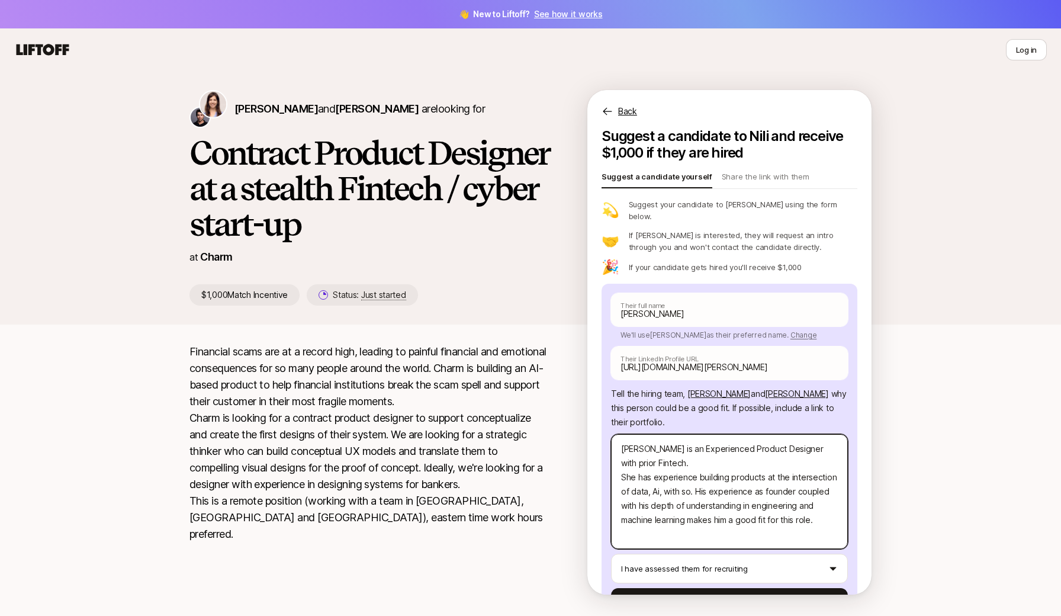
type textarea "[PERSON_NAME] is an Experienced Product Designer with prior Fintech. She has ex…"
type textarea "x"
type textarea "[PERSON_NAME] is an Experienced Product Designer with prior Fintech. She has ex…"
type textarea "x"
type textarea "[PERSON_NAME] is an Experienced Product Designer with prior Fintech. She has ex…"
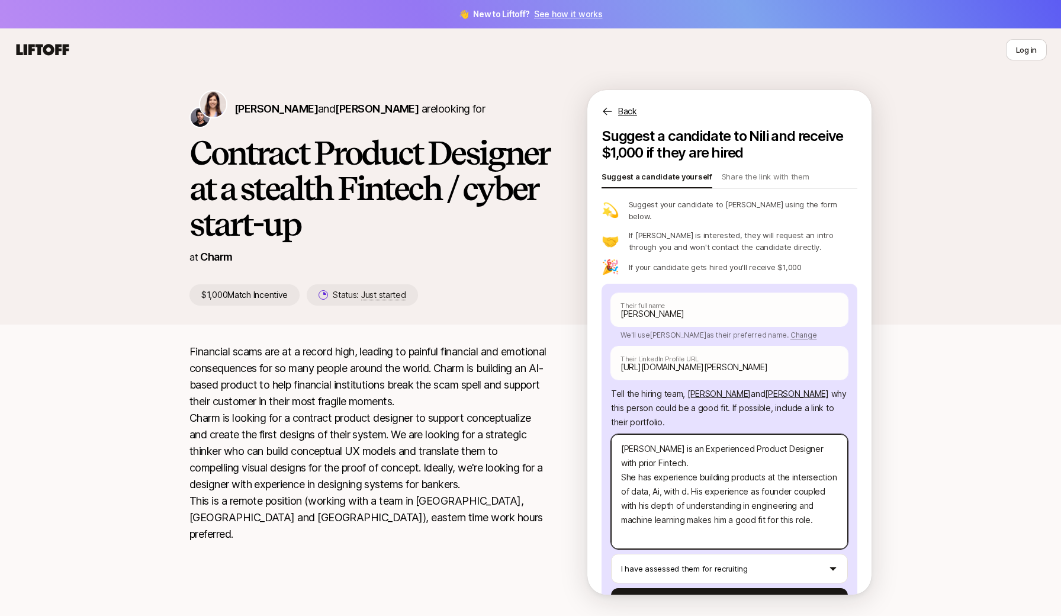
type textarea "x"
type textarea "[PERSON_NAME] is an Experienced Product Designer with prior Fintech. She has ex…"
type textarea "x"
type textarea "[PERSON_NAME] is an Experienced Product Designer with prior Fintech. She has ex…"
type textarea "x"
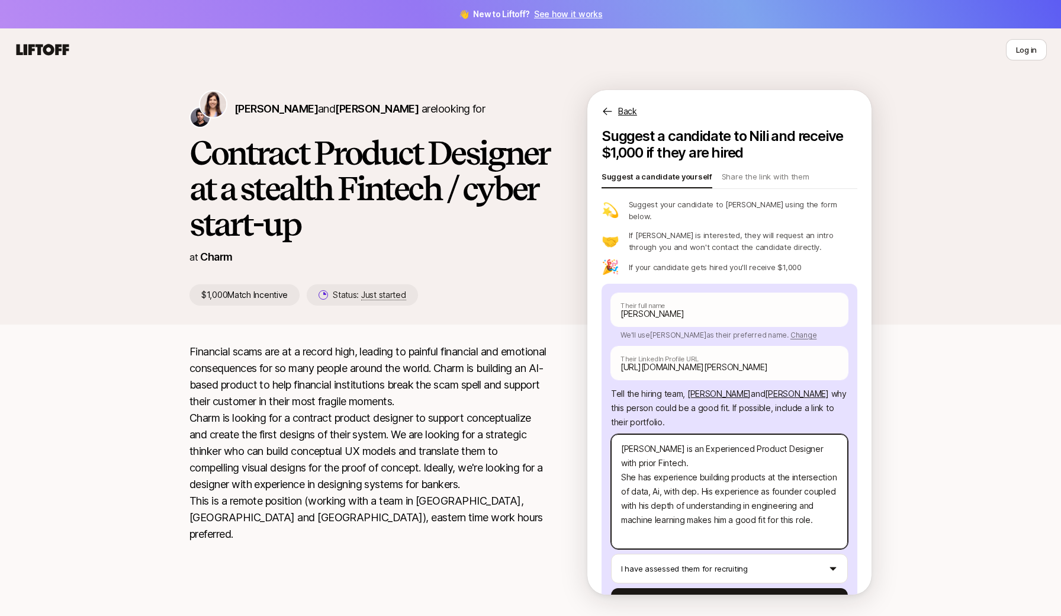
type textarea "[PERSON_NAME] is an Experienced Product Designer with prior Fintech. She has ex…"
type textarea "x"
type textarea "[PERSON_NAME] is an Experienced Product Designer with prior Fintech. She has ex…"
type textarea "x"
type textarea "[PERSON_NAME] is an Experienced Product Designer with prior Fintech. She has ex…"
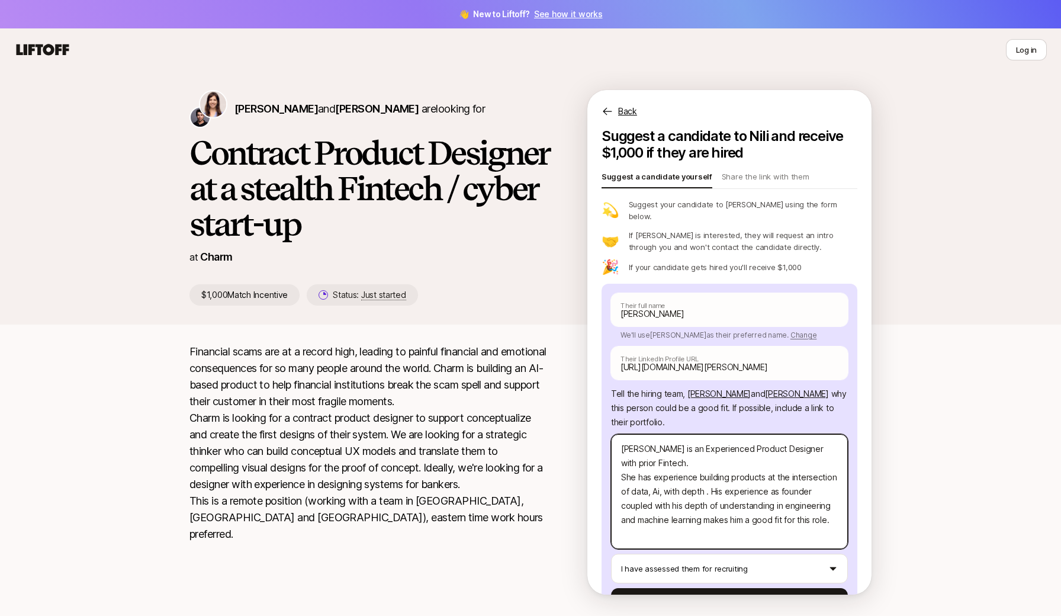
type textarea "x"
type textarea "[PERSON_NAME] is an Experienced Product Designer with prior Fintech. She has ex…"
type textarea "x"
type textarea "[PERSON_NAME] is an Experienced Product Designer with prior Fintech. She has ex…"
type textarea "x"
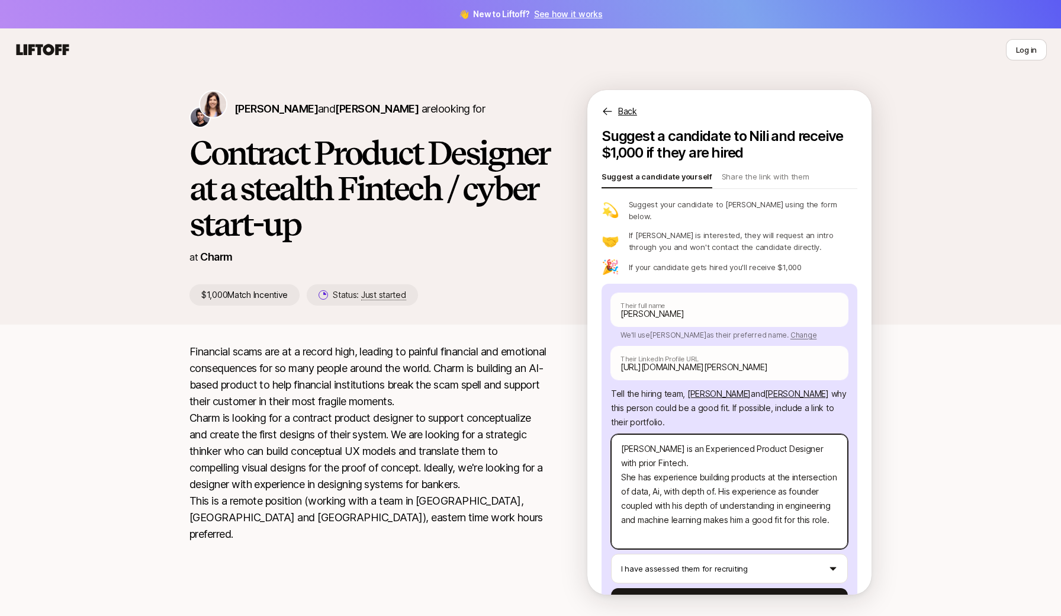
type textarea "[PERSON_NAME] is an Experienced Product Designer with prior Fintech. She has ex…"
type textarea "x"
type textarea "[PERSON_NAME] is an Experienced Product Designer with prior Fintech. She has ex…"
type textarea "x"
type textarea "[PERSON_NAME] is an Experienced Product Designer with prior Fintech. She has ex…"
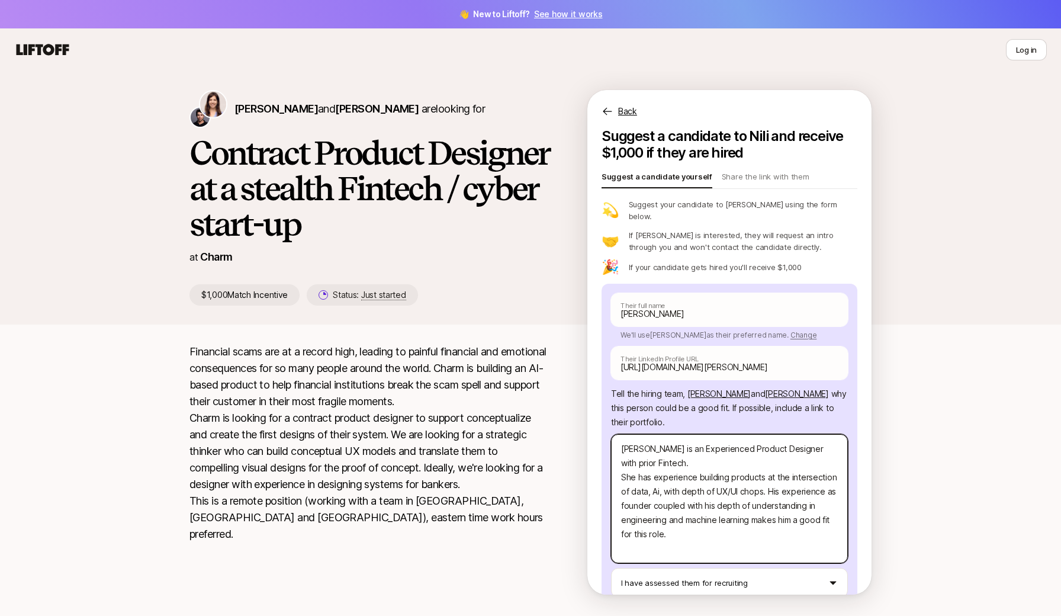
click at [774, 479] on textarea "[PERSON_NAME] is an Experienced Product Designer with prior Fintech. She has ex…" at bounding box center [729, 498] width 237 height 129
click at [624, 496] on textarea "[PERSON_NAME] is an Experienced Product Designer with prior Fintech. She has ex…" at bounding box center [729, 498] width 237 height 129
click at [832, 481] on textarea "[PERSON_NAME] is an Experienced Product Designer with prior Fintech. She has ex…" at bounding box center [729, 498] width 237 height 129
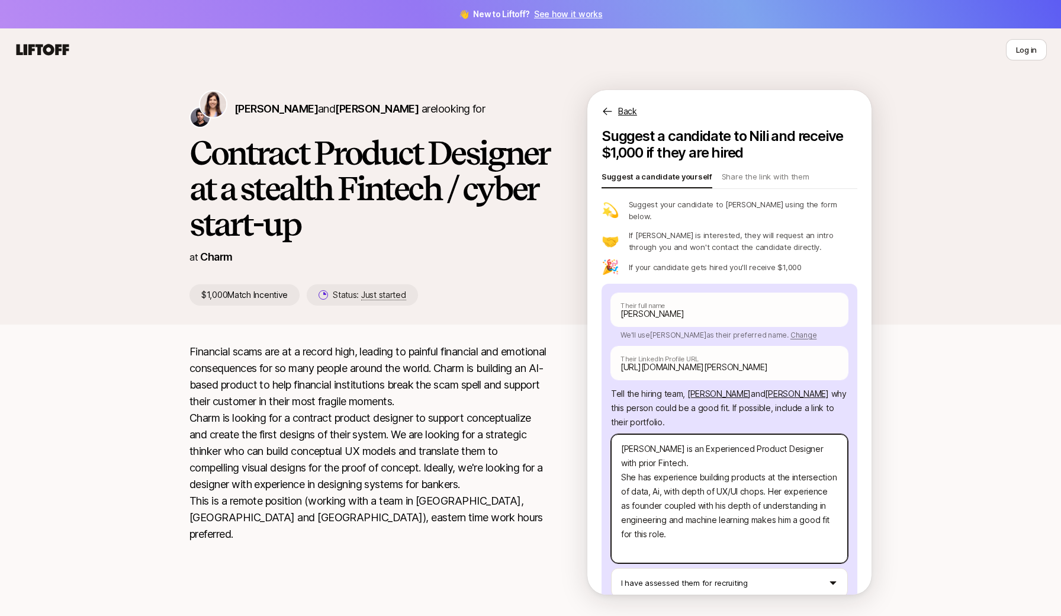
click at [839, 482] on textarea "[PERSON_NAME] is an Experienced Product Designer with prior Fintech. She has ex…" at bounding box center [729, 498] width 237 height 129
paste textarea "The team was deeply impressed by your Design depth, especially your UX/UI exper…"
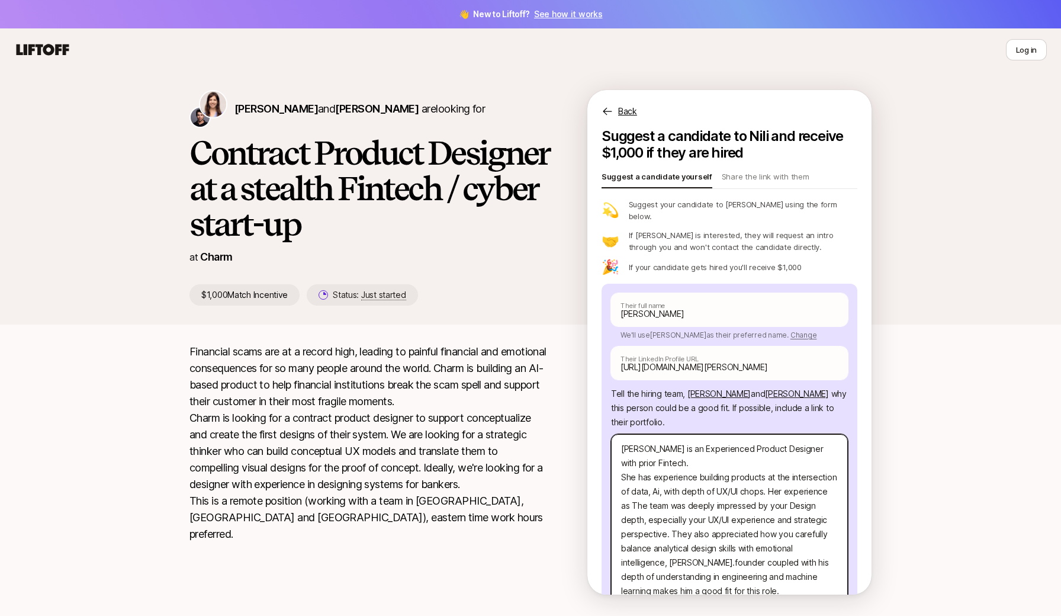
drag, startPoint x: 826, startPoint y: 484, endPoint x: 825, endPoint y: 498, distance: 13.7
click at [825, 498] on textarea "[PERSON_NAME] is an Experienced Product Designer with prior Fintech. She has ex…" at bounding box center [729, 527] width 237 height 186
click at [810, 485] on textarea "[PERSON_NAME] is an Experienced Product Designer with prior Fintech. She has ex…" at bounding box center [729, 527] width 237 height 186
drag, startPoint x: 623, startPoint y: 498, endPoint x: 642, endPoint y: 513, distance: 24.5
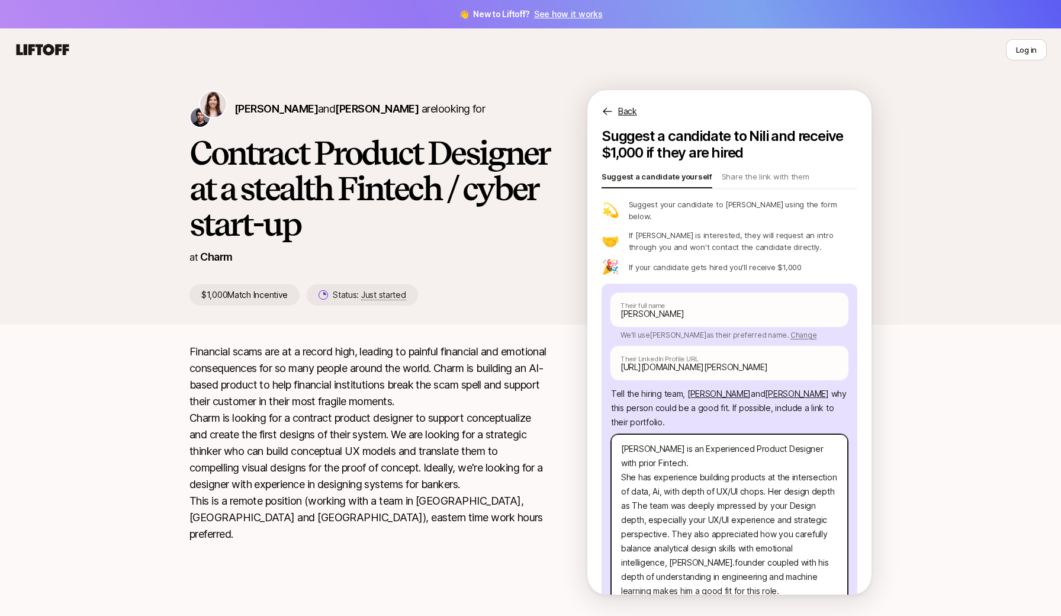
click at [642, 513] on textarea "[PERSON_NAME] is an Experienced Product Designer with prior Fintech. She has ex…" at bounding box center [729, 527] width 237 height 186
click at [725, 497] on textarea "[PERSON_NAME] is an Experienced Product Designer with prior Fintech. She has ex…" at bounding box center [729, 520] width 237 height 172
click at [712, 497] on textarea "[PERSON_NAME] is an Experienced Product Designer with prior Fintech. She has ex…" at bounding box center [729, 520] width 237 height 172
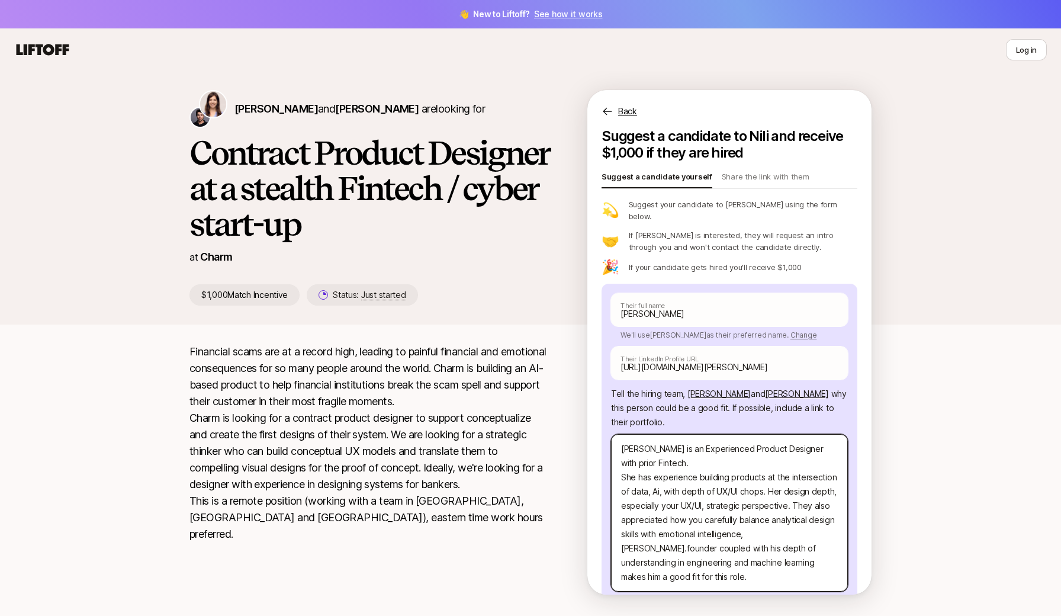
click at [786, 494] on textarea "[PERSON_NAME] is an Experienced Product Designer with prior Fintech. She has ex…" at bounding box center [729, 512] width 237 height 157
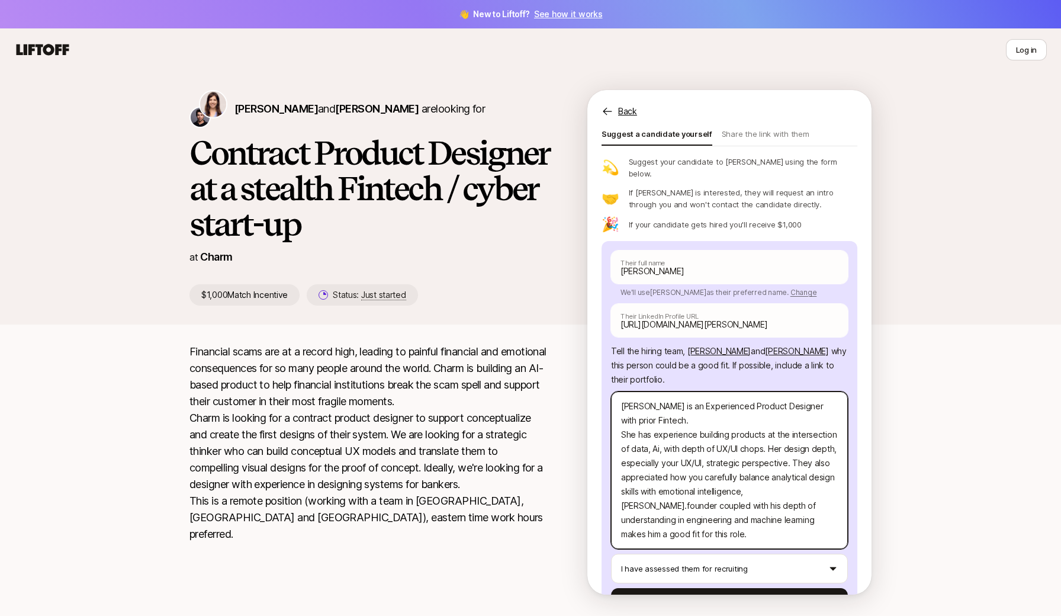
scroll to position [25, 0]
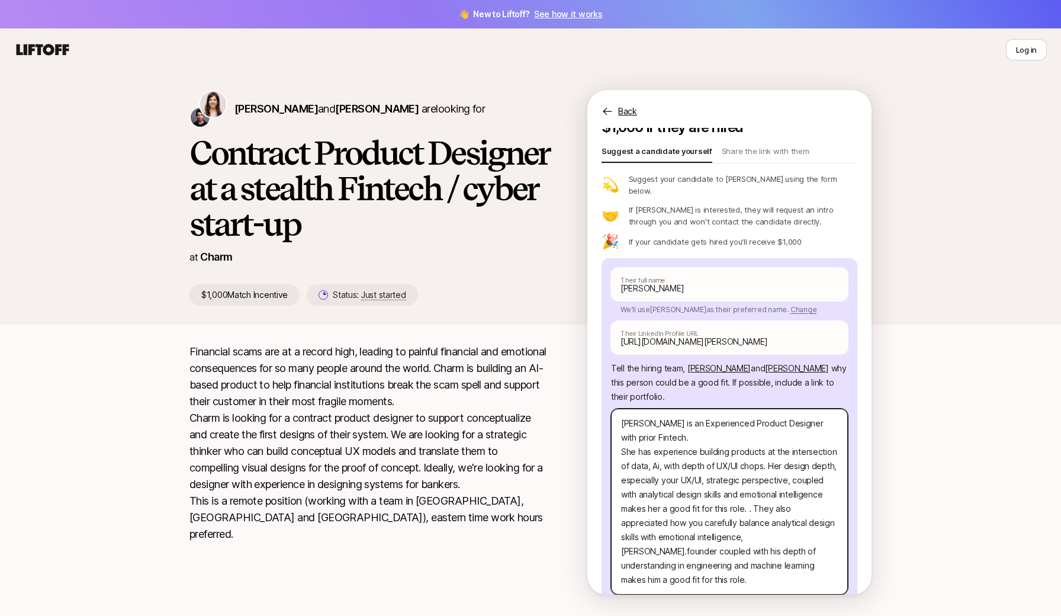
drag, startPoint x: 725, startPoint y: 496, endPoint x: 786, endPoint y: 554, distance: 83.7
click at [786, 554] on textarea "[PERSON_NAME] is an Experienced Product Designer with prior Fintech. She has ex…" at bounding box center [729, 501] width 237 height 186
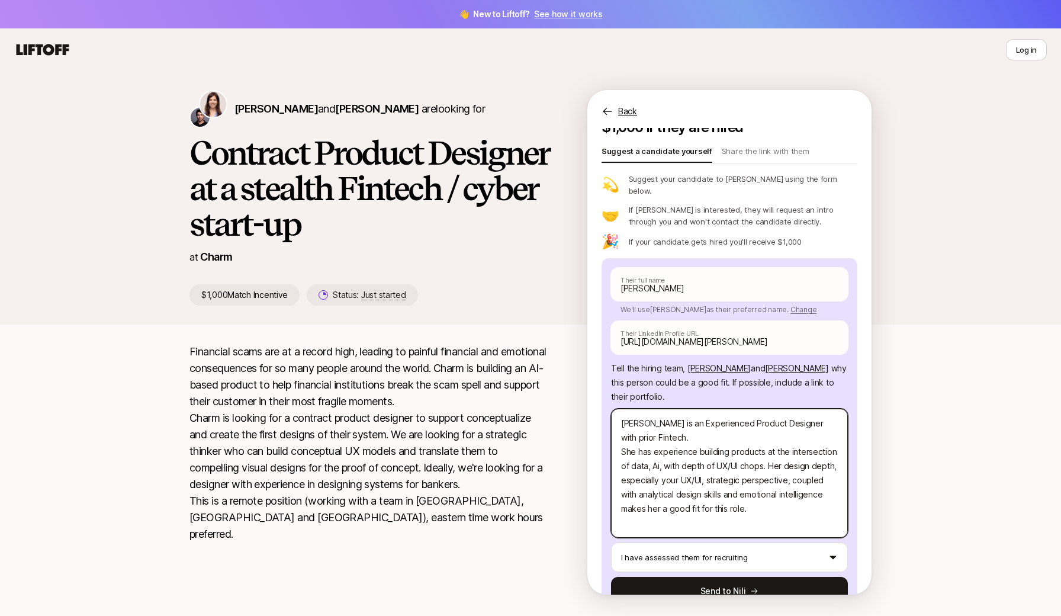
click at [691, 429] on textarea "[PERSON_NAME] is an Experienced Product Designer with prior Fintech. She has ex…" at bounding box center [729, 472] width 237 height 129
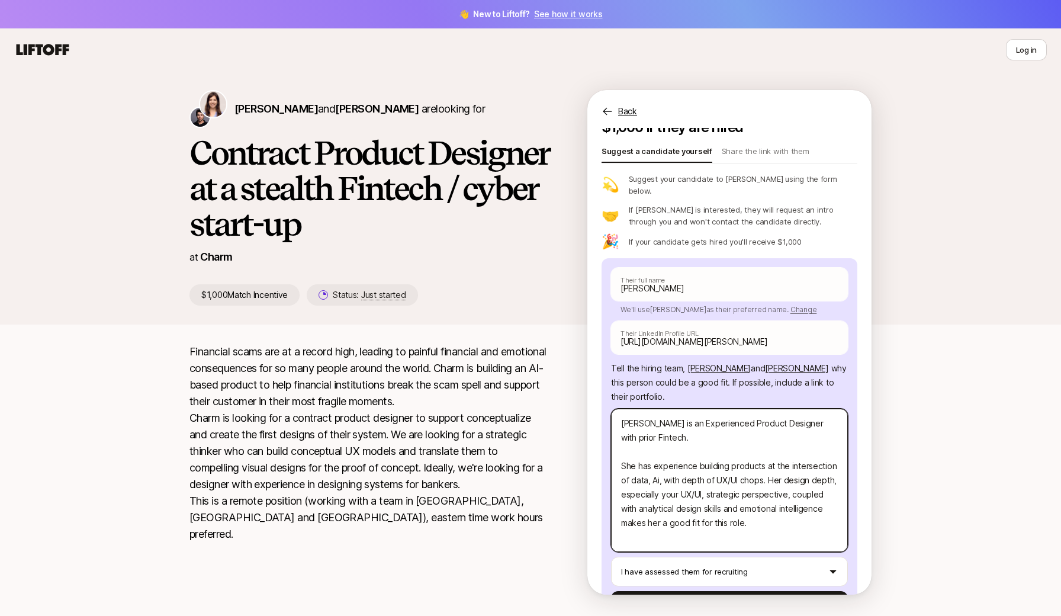
click at [669, 490] on textarea "[PERSON_NAME] is an Experienced Product Designer with prior Fintech. She has ex…" at bounding box center [729, 479] width 237 height 143
click at [668, 485] on textarea "[PERSON_NAME] is an Experienced Product Designer with prior Fintech. She has ex…" at bounding box center [729, 479] width 237 height 143
click at [736, 512] on textarea "[PERSON_NAME] is an Experienced Product Designer with prior Fintech. She has ex…" at bounding box center [729, 479] width 237 height 143
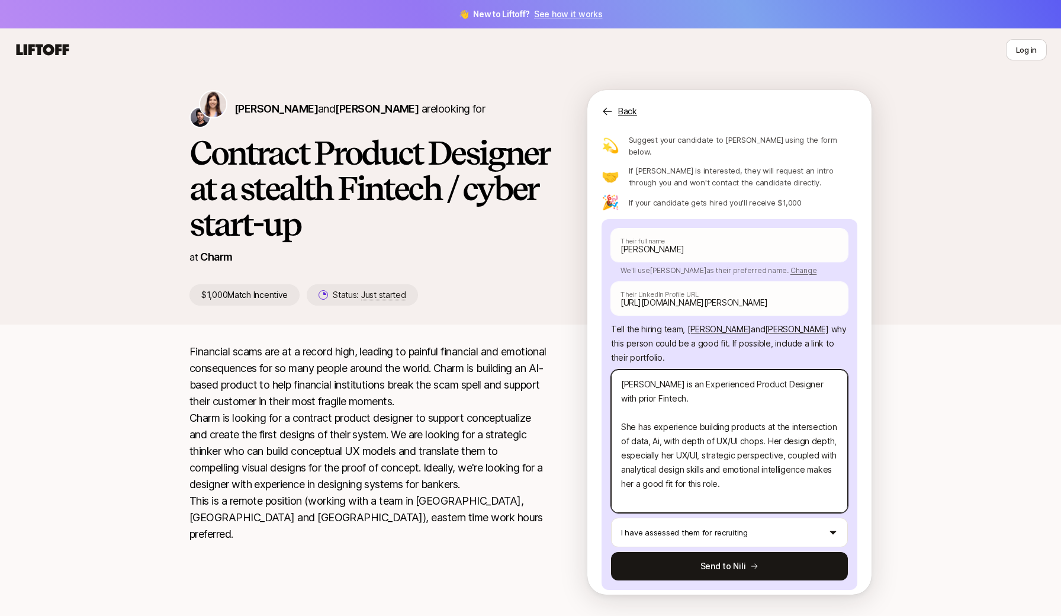
scroll to position [0, 0]
click at [658, 390] on textarea "[PERSON_NAME] is an Experienced Product Designer with prior Fintech. She has ex…" at bounding box center [729, 440] width 237 height 143
click at [753, 481] on textarea "[PERSON_NAME] is an Experienced Product Designer with prior Fintech experience.…" at bounding box center [729, 440] width 237 height 143
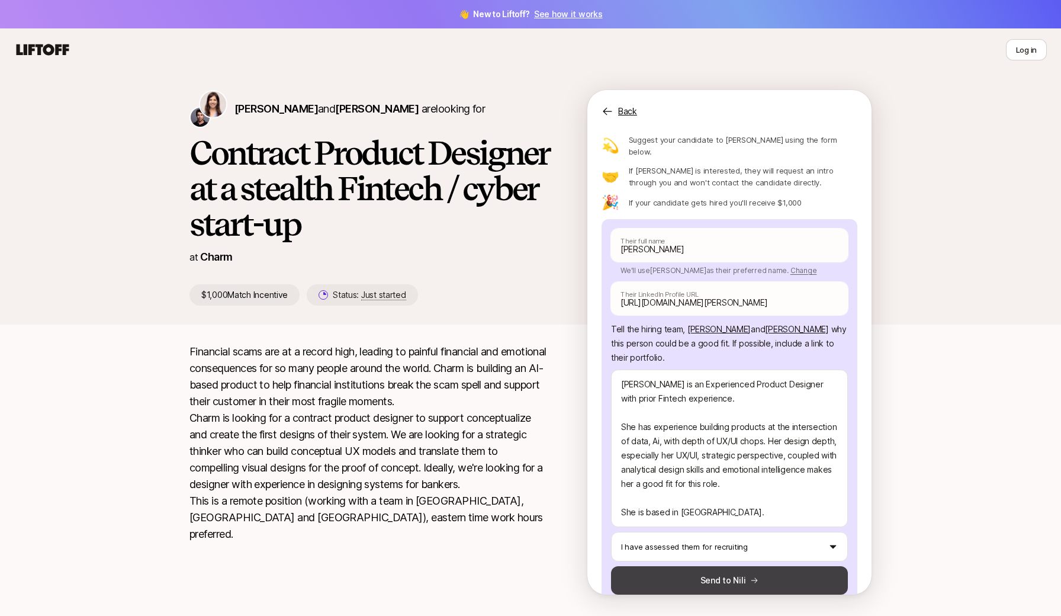
click at [690, 566] on button "Send to Nili" at bounding box center [729, 580] width 237 height 28
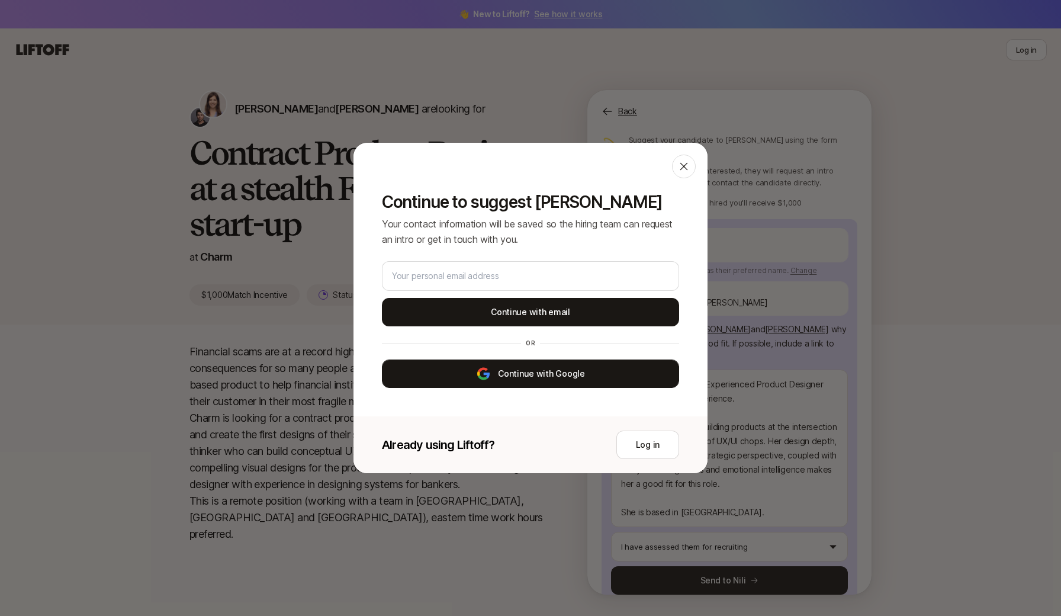
click at [562, 381] on button "Continue with Google" at bounding box center [530, 373] width 297 height 28
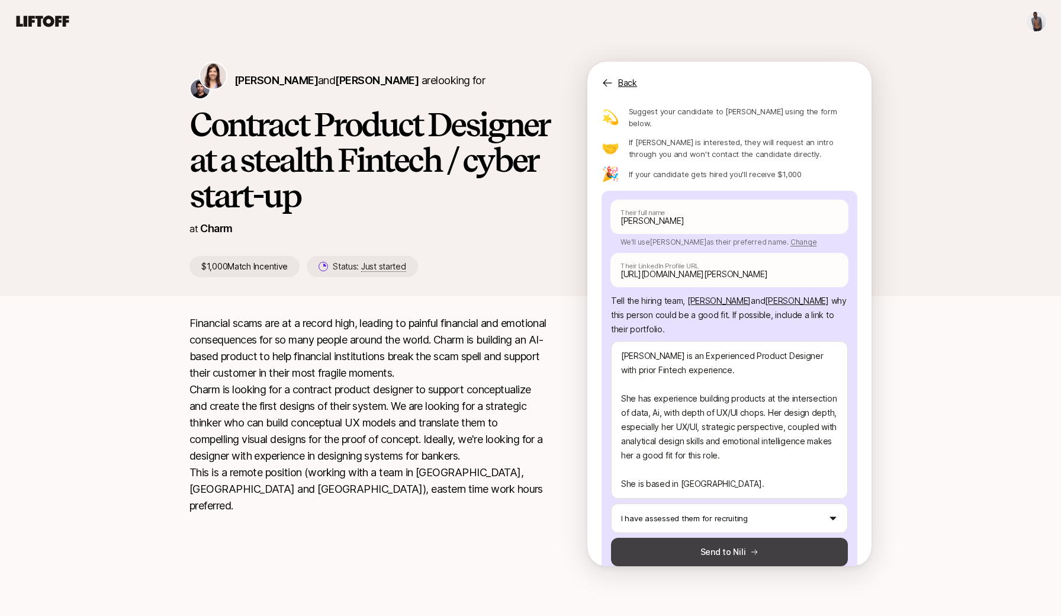
click at [747, 545] on button "Send to Nili" at bounding box center [729, 552] width 237 height 28
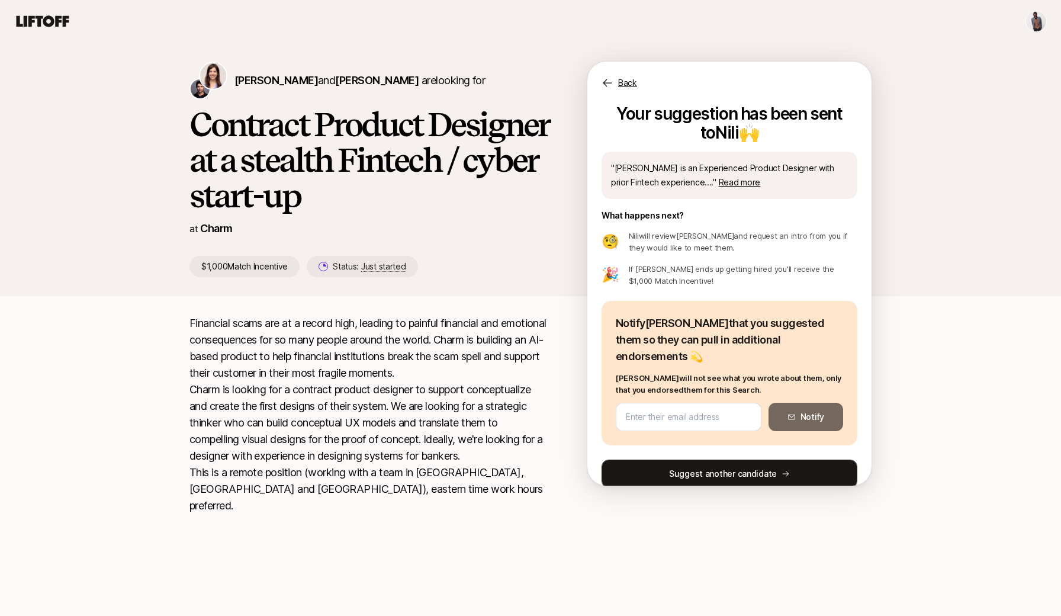
click at [718, 464] on button "Suggest another candidate" at bounding box center [729, 473] width 256 height 28
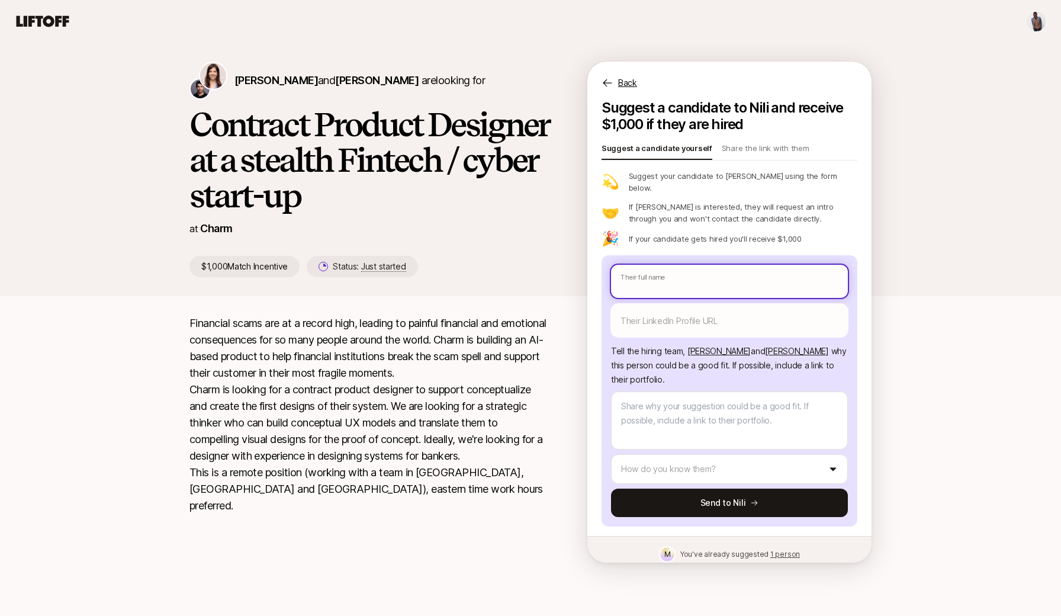
click at [675, 269] on input "text" at bounding box center [729, 281] width 237 height 33
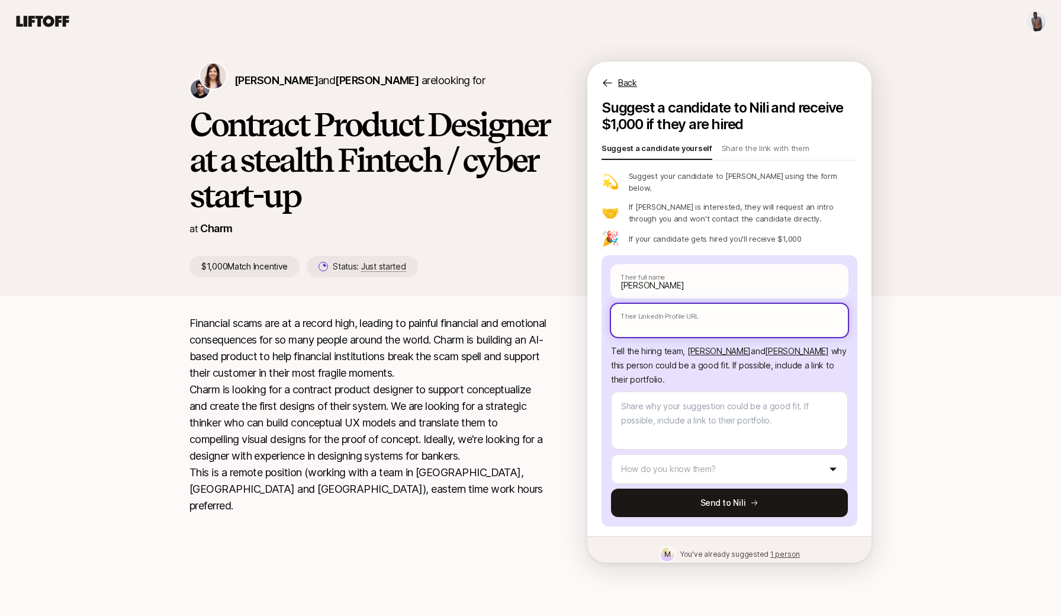
click at [707, 317] on input "text" at bounding box center [729, 320] width 237 height 33
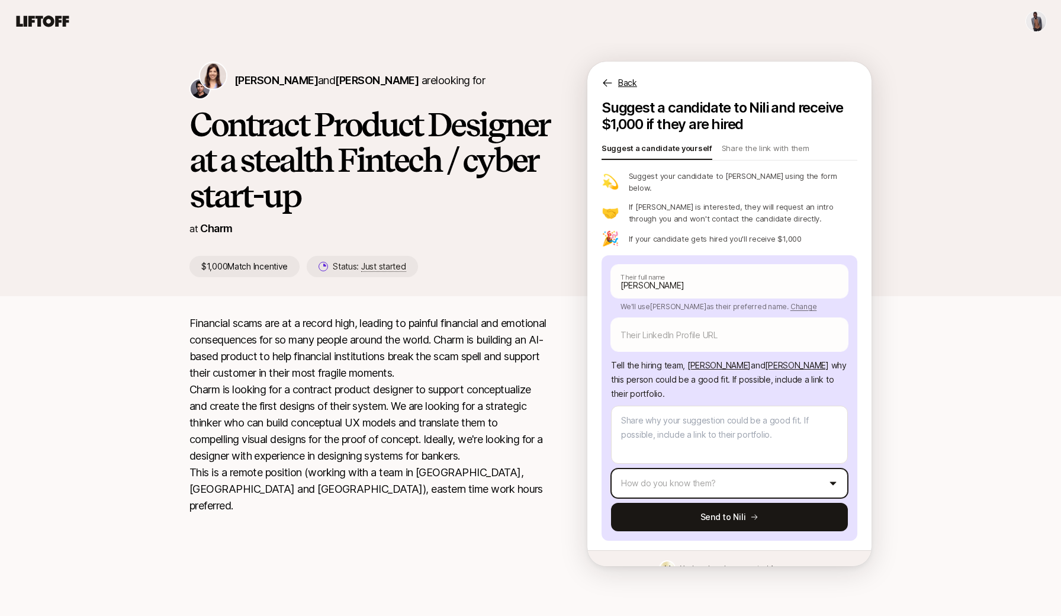
click at [719, 478] on html "[PERSON_NAME] and [PERSON_NAME] are looking for Contract Product Designer at a …" at bounding box center [530, 308] width 1061 height 616
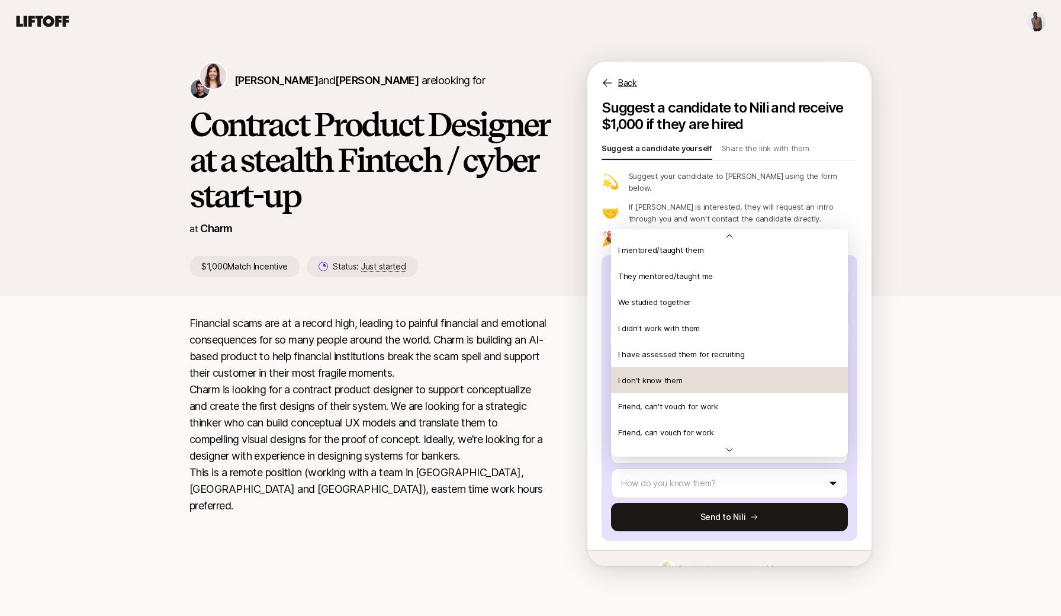
scroll to position [239, 0]
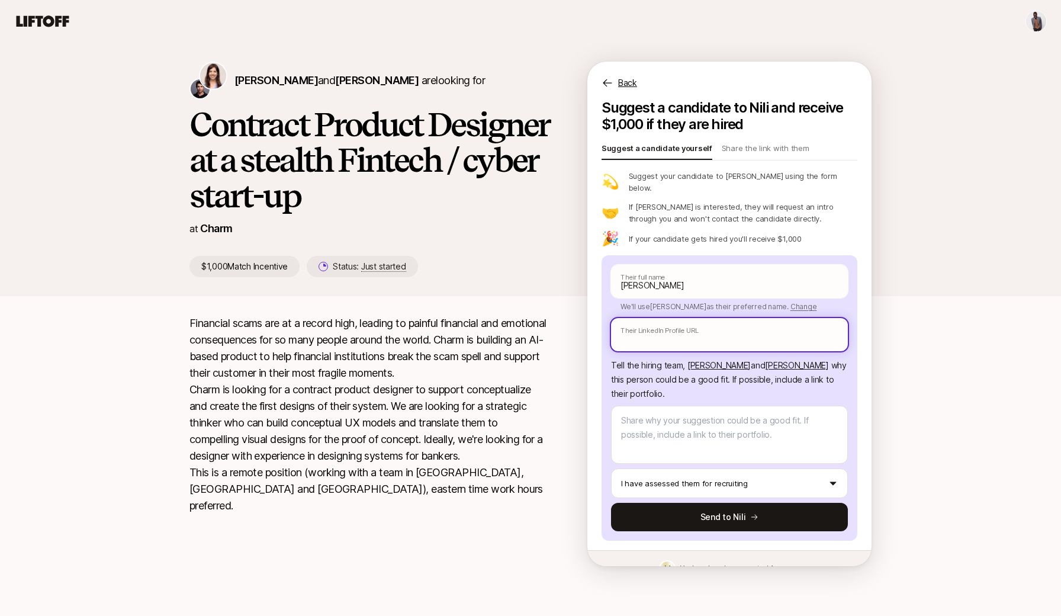
click at [658, 326] on input "text" at bounding box center [729, 334] width 237 height 33
paste input "[URL][DOMAIN_NAME]"
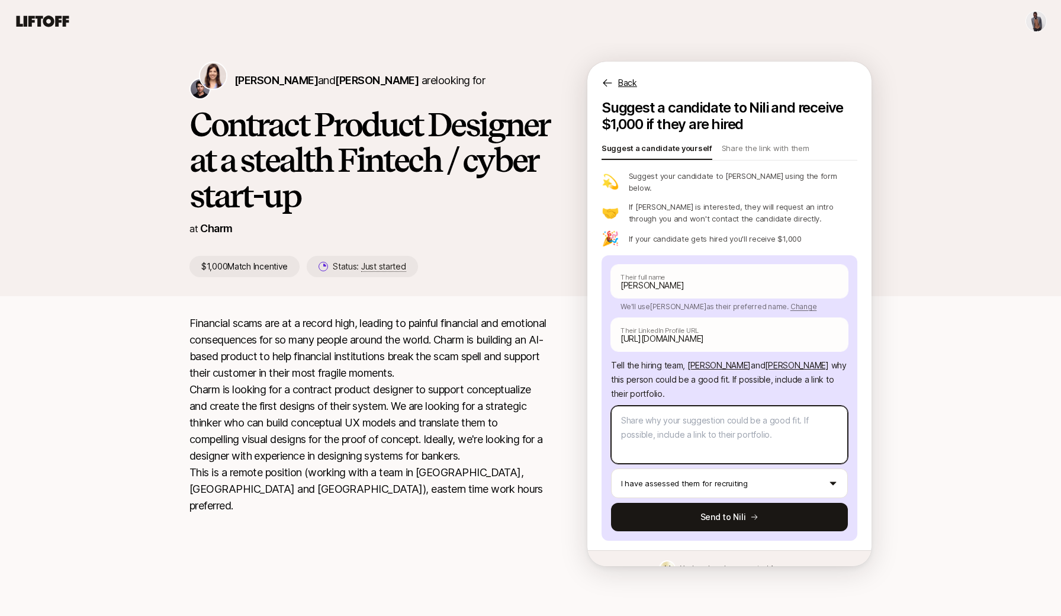
click at [665, 416] on textarea at bounding box center [729, 435] width 237 height 58
click at [690, 421] on textarea at bounding box center [729, 435] width 237 height 58
paste textarea "[DOMAIN_NAME][PERSON_NAME]"
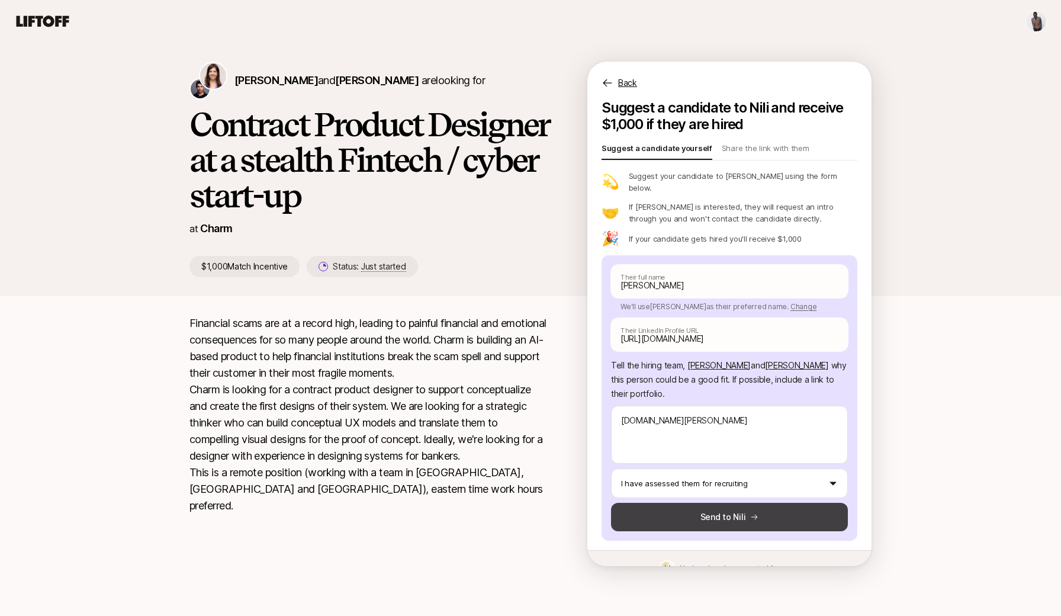
click at [725, 506] on button "Send to Nili" at bounding box center [729, 517] width 237 height 28
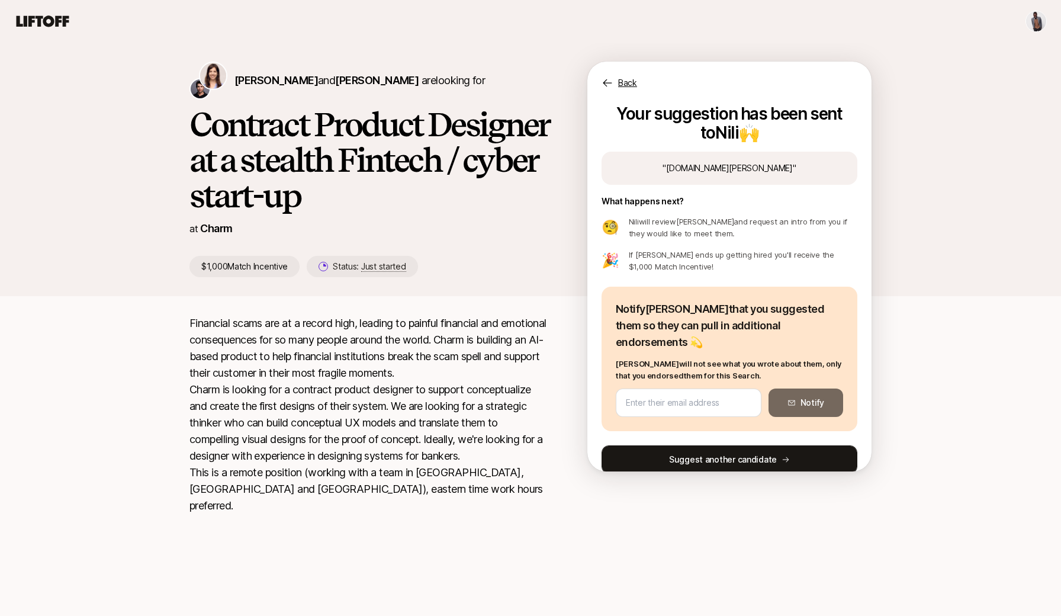
click at [806, 445] on button "Suggest another candidate" at bounding box center [729, 459] width 256 height 28
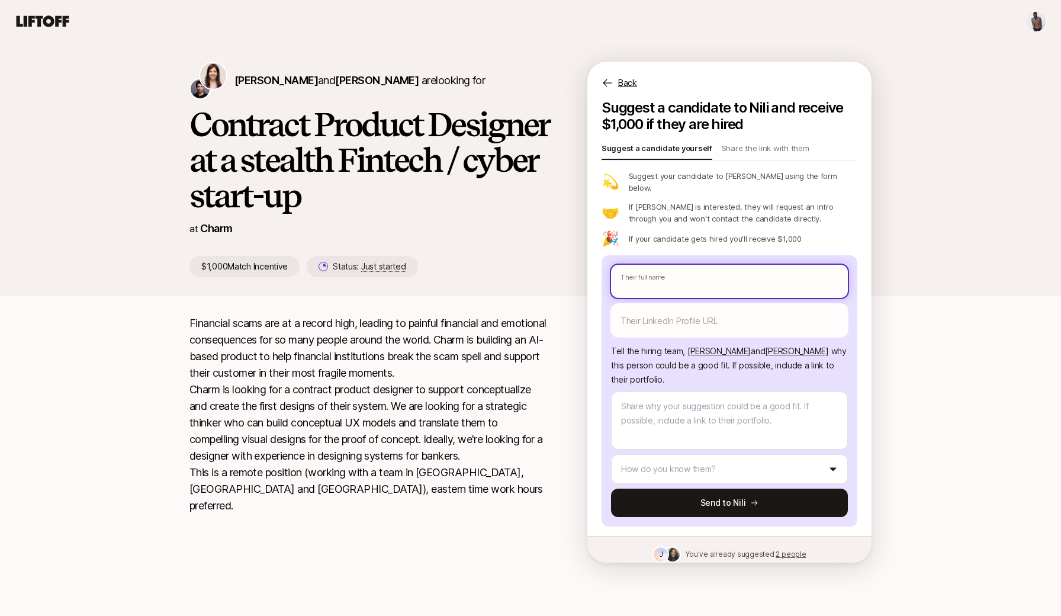
click at [681, 272] on input "text" at bounding box center [729, 281] width 237 height 33
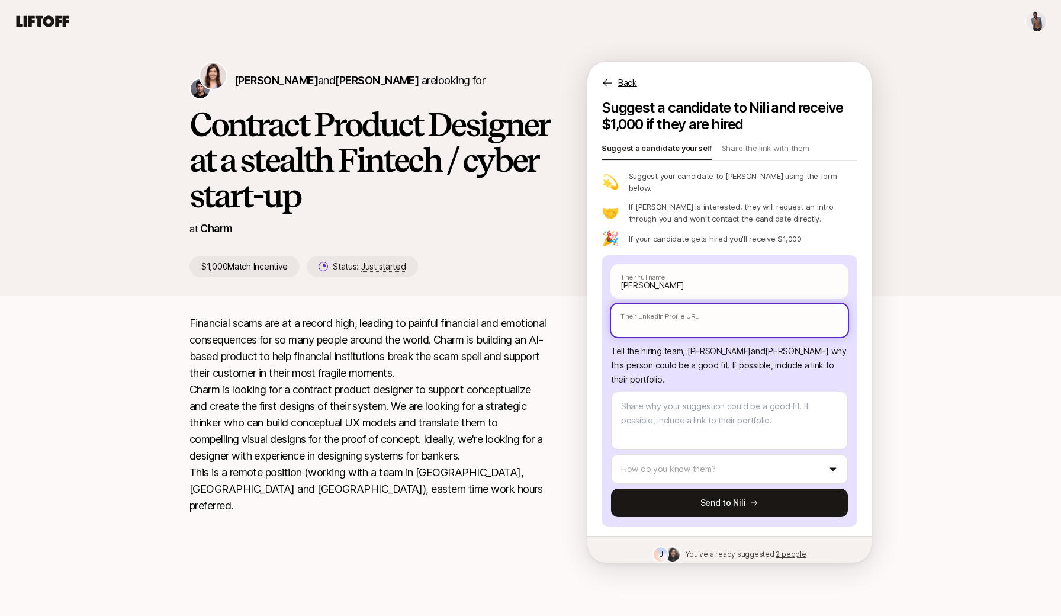
click at [671, 317] on input "text" at bounding box center [729, 320] width 237 height 33
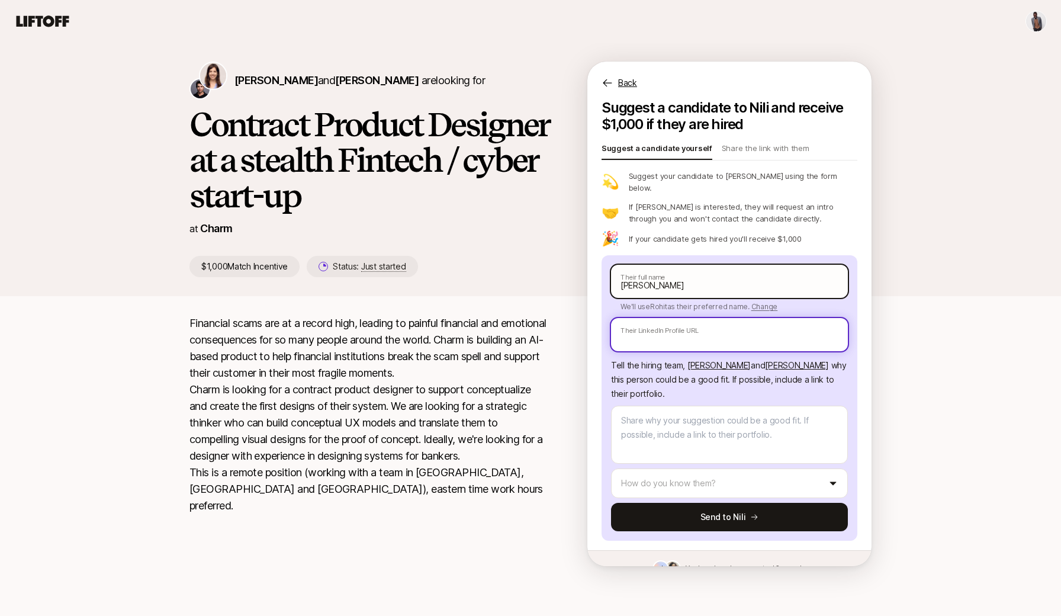
paste input "[URL][DOMAIN_NAME]"
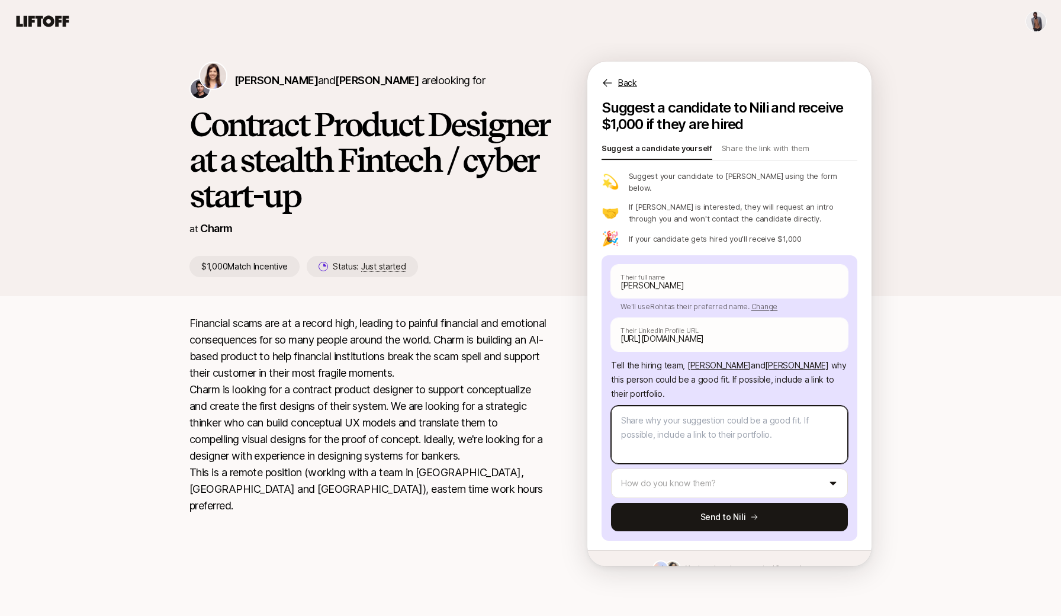
click at [649, 417] on textarea at bounding box center [729, 435] width 237 height 58
paste textarea "[DOMAIN_NAME]"
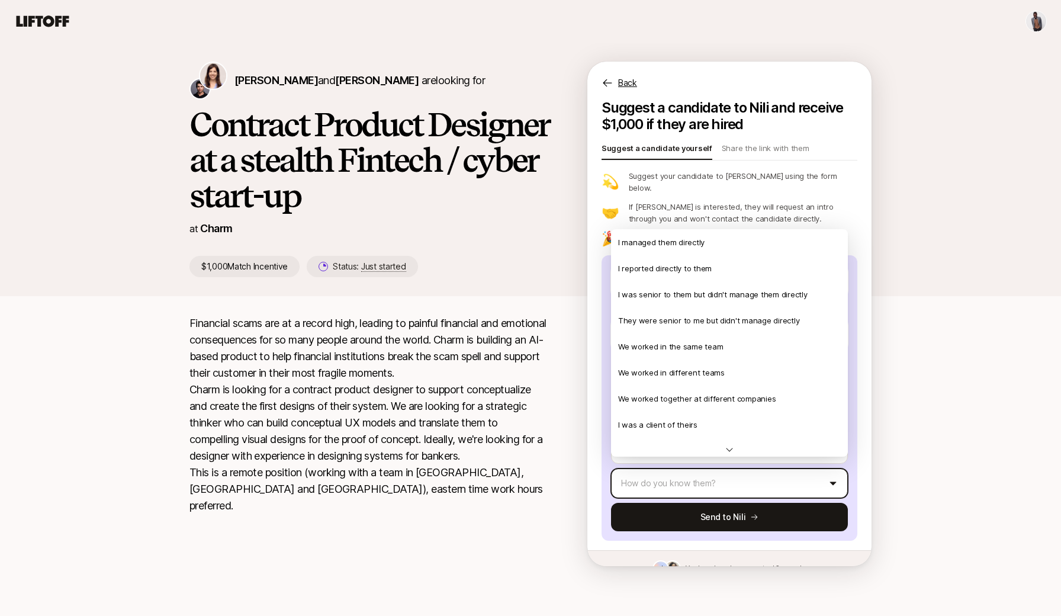
click at [666, 474] on html "[PERSON_NAME] and [PERSON_NAME] are looking for Contract Product Designer at a …" at bounding box center [530, 308] width 1061 height 616
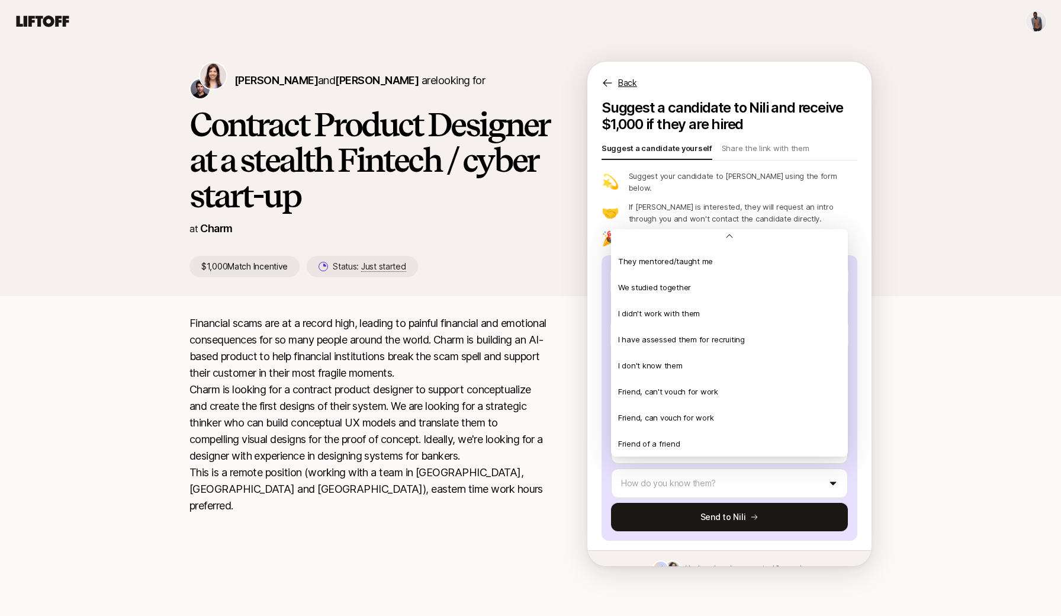
scroll to position [256, 0]
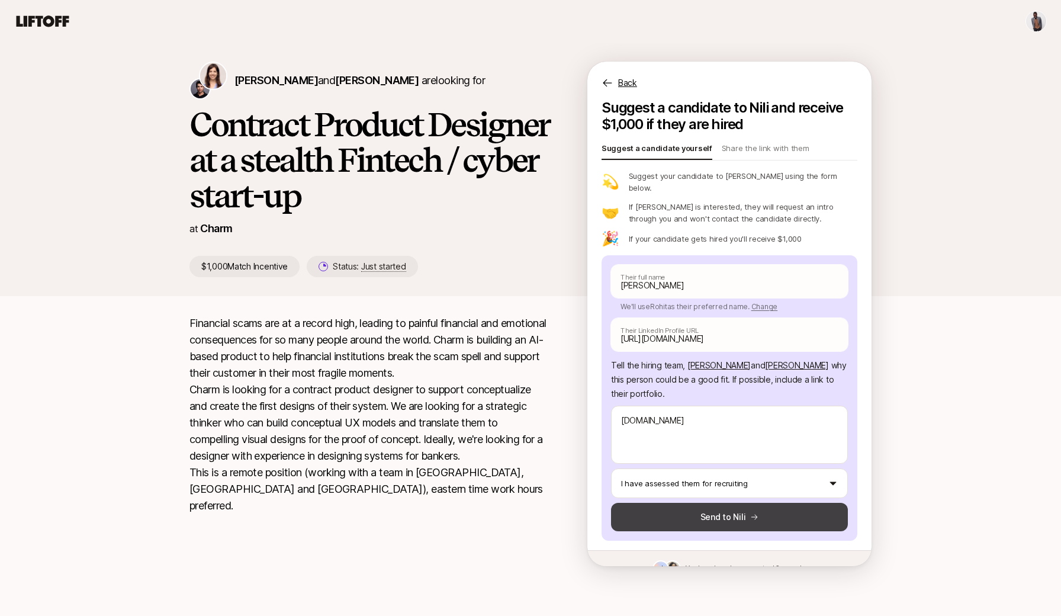
click at [731, 505] on button "Send to Nili" at bounding box center [729, 517] width 237 height 28
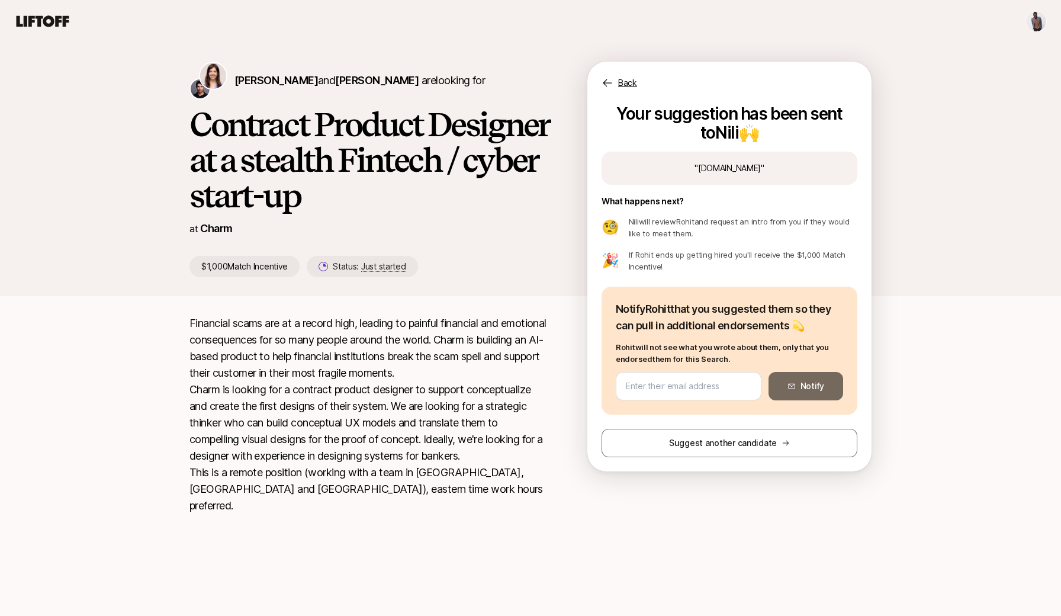
scroll to position [0, 0]
click at [615, 83] on div "Back" at bounding box center [729, 76] width 284 height 28
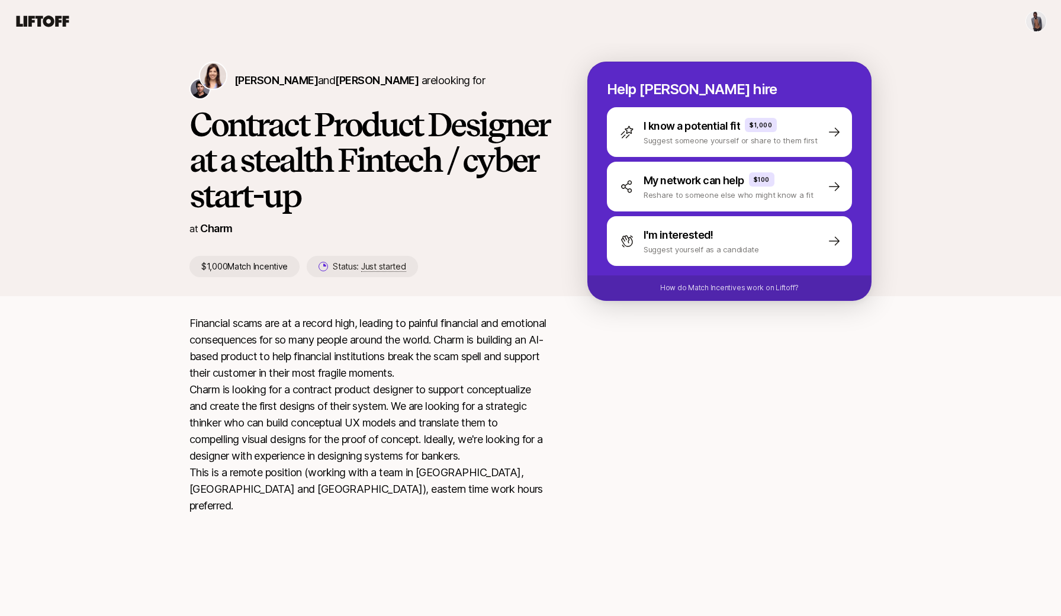
click at [50, 21] on icon at bounding box center [42, 21] width 57 height 17
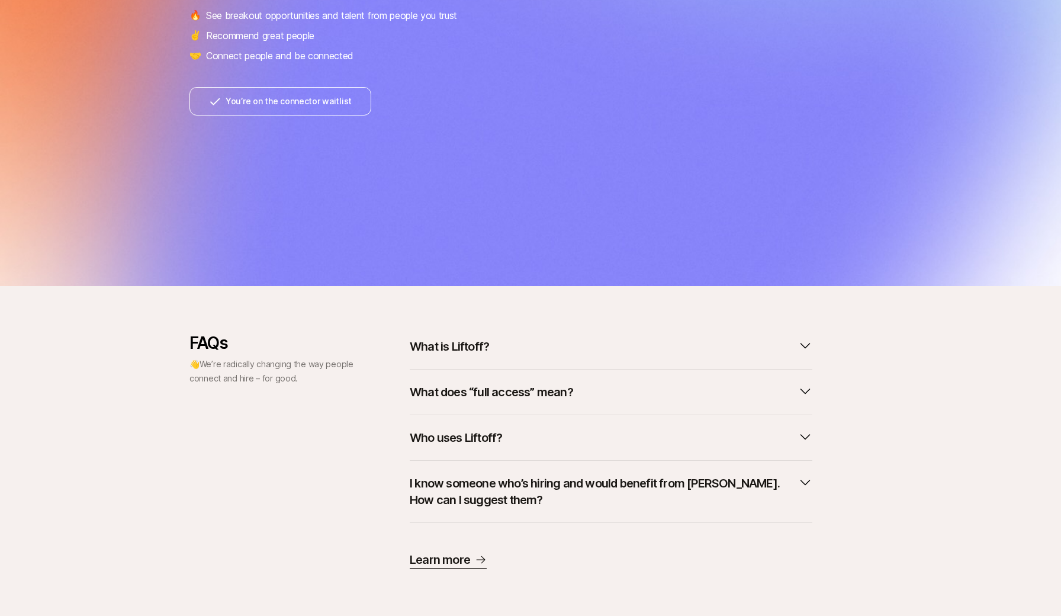
scroll to position [237, 0]
